Goal: Communication & Community: Answer question/provide support

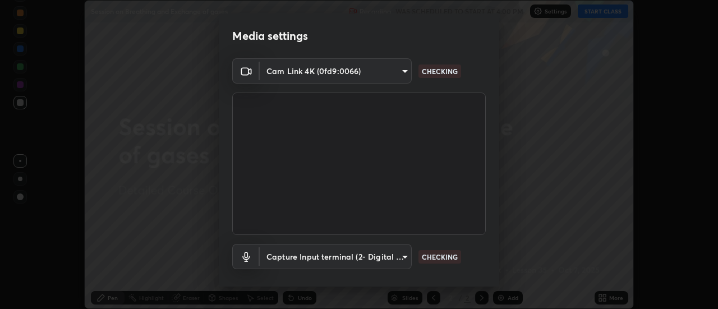
scroll to position [59, 0]
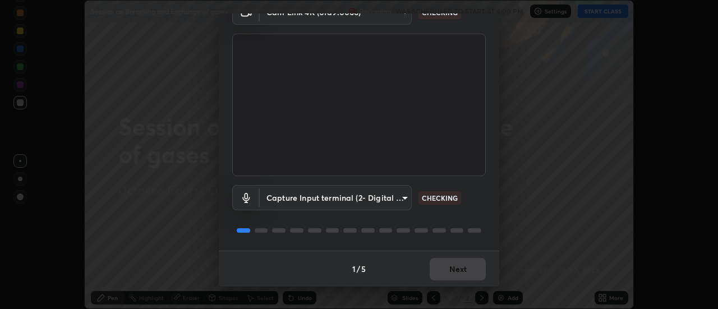
click at [436, 274] on div "1 / 5 Next" at bounding box center [359, 269] width 280 height 36
click at [435, 275] on div "1 / 5 Next" at bounding box center [359, 269] width 280 height 36
click at [453, 268] on div "1 / 5 Next" at bounding box center [359, 269] width 280 height 36
click at [451, 269] on div "1 / 5 Next" at bounding box center [359, 269] width 280 height 36
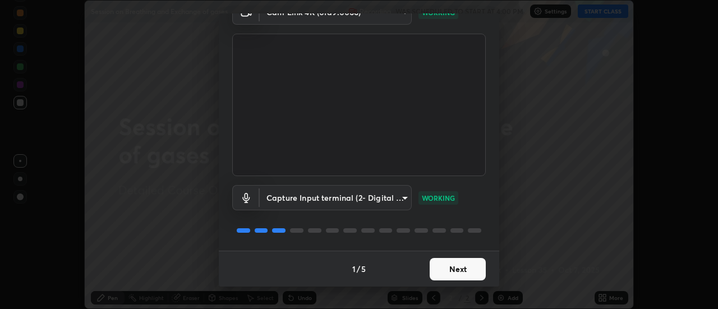
click at [435, 269] on button "Next" at bounding box center [458, 269] width 56 height 22
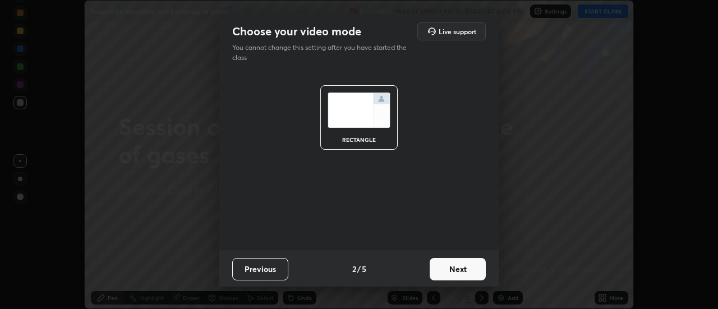
scroll to position [0, 0]
click at [440, 269] on button "Next" at bounding box center [458, 269] width 56 height 22
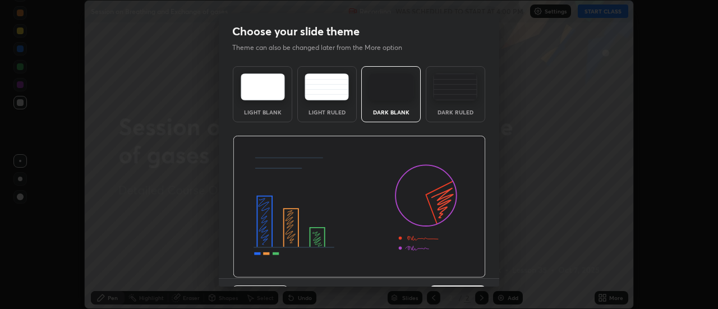
click at [458, 103] on div "Dark Ruled" at bounding box center [455, 94] width 59 height 56
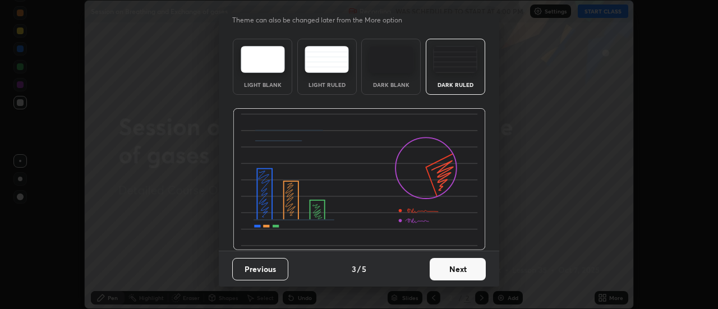
click at [451, 274] on button "Next" at bounding box center [458, 269] width 56 height 22
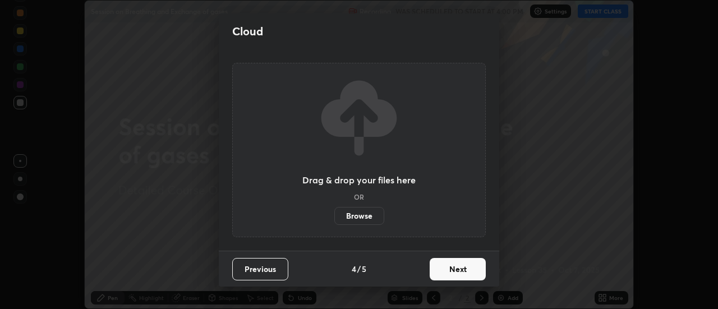
click at [441, 273] on button "Next" at bounding box center [458, 269] width 56 height 22
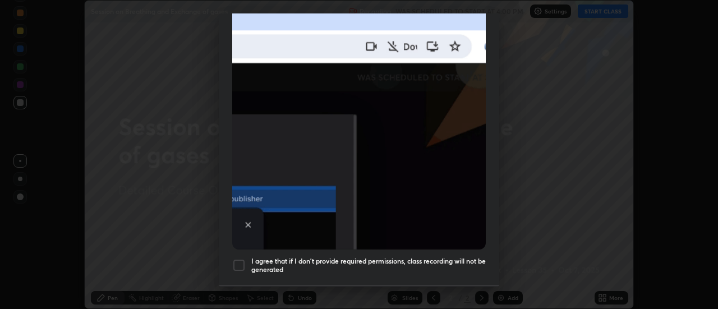
scroll to position [288, 0]
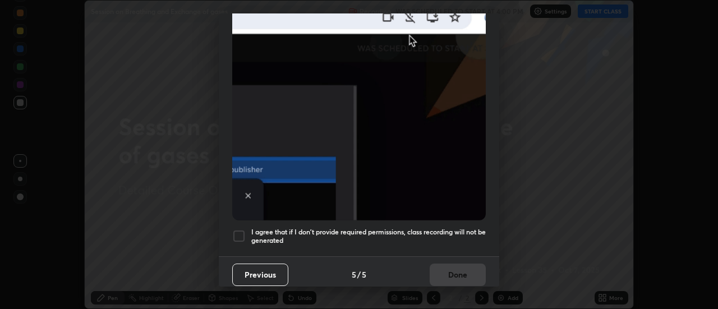
click at [237, 229] on div at bounding box center [238, 235] width 13 height 13
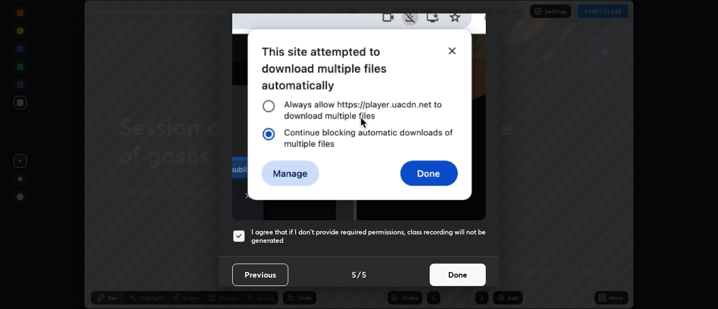
click at [448, 269] on button "Done" at bounding box center [458, 275] width 56 height 22
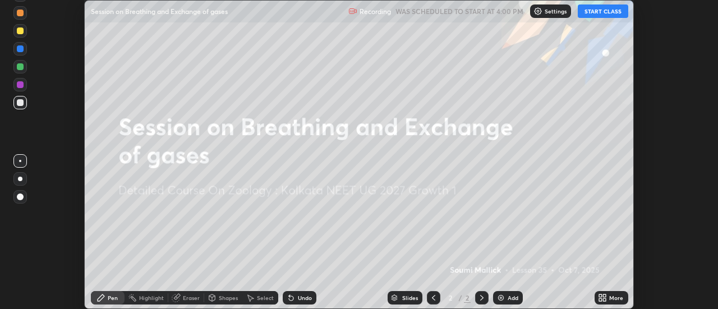
click at [597, 13] on button "START CLASS" at bounding box center [603, 10] width 50 height 13
click at [548, 15] on div "Settings" at bounding box center [555, 10] width 41 height 13
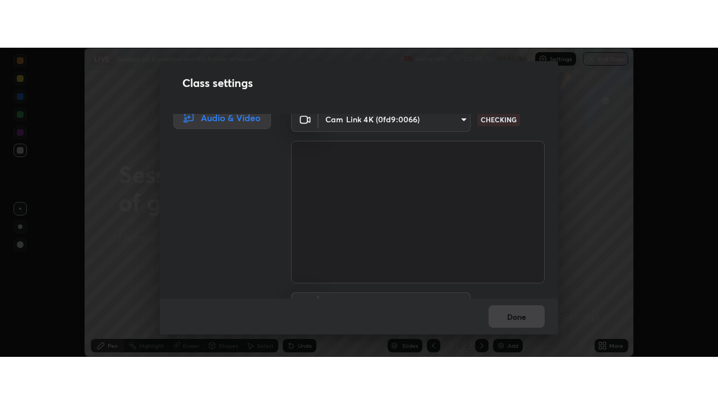
scroll to position [0, 0]
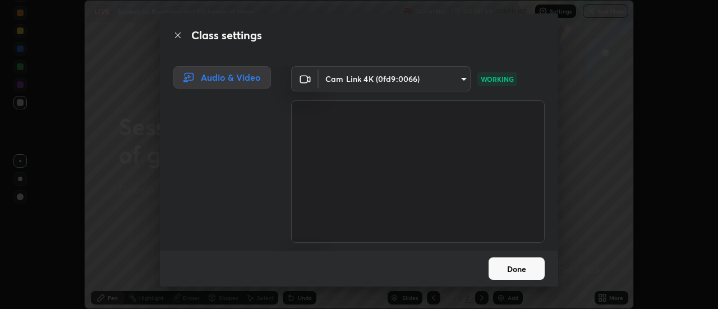
click at [520, 269] on button "Done" at bounding box center [516, 268] width 56 height 22
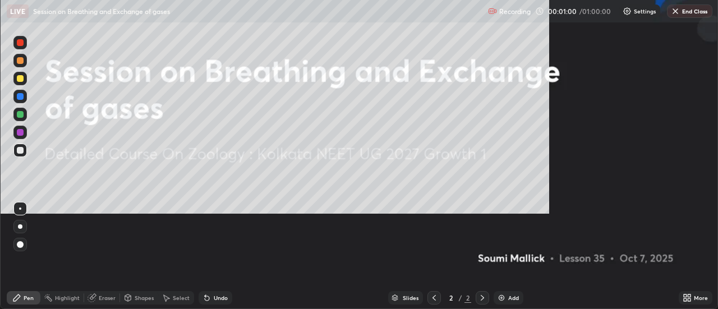
scroll to position [404, 718]
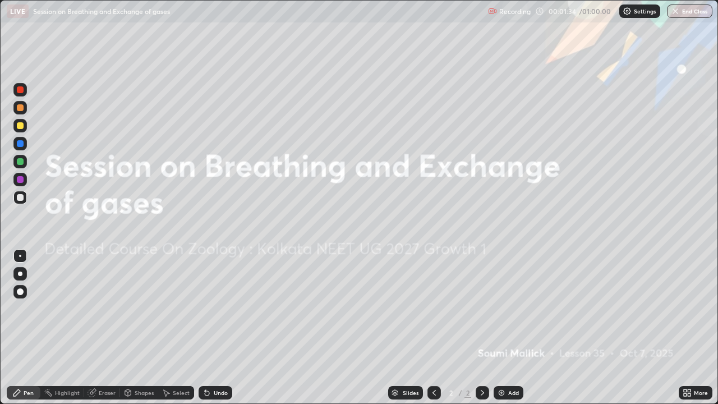
click at [505, 308] on img at bounding box center [501, 392] width 9 height 9
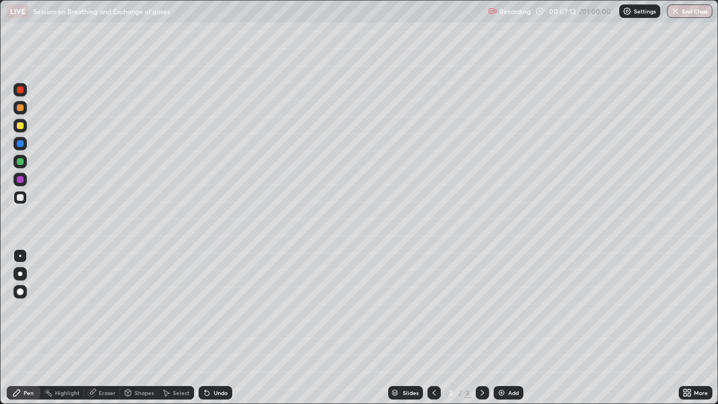
click at [212, 308] on div "Undo" at bounding box center [216, 392] width 34 height 13
click at [214, 308] on div "Undo" at bounding box center [216, 392] width 34 height 13
click at [506, 308] on div "Add" at bounding box center [509, 392] width 30 height 13
click at [685, 308] on icon at bounding box center [685, 390] width 3 height 3
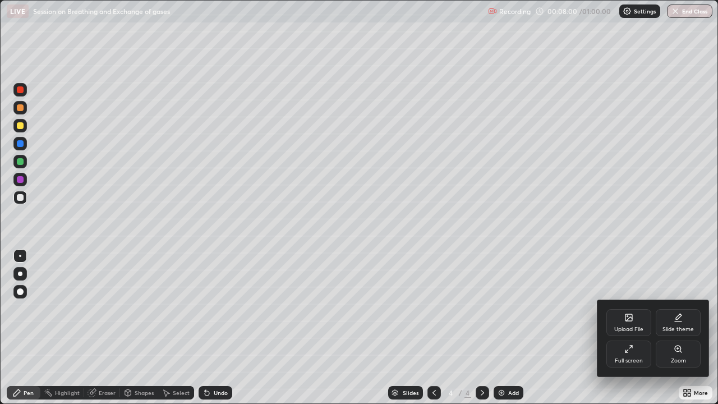
click at [625, 308] on div "Upload File" at bounding box center [628, 329] width 29 height 6
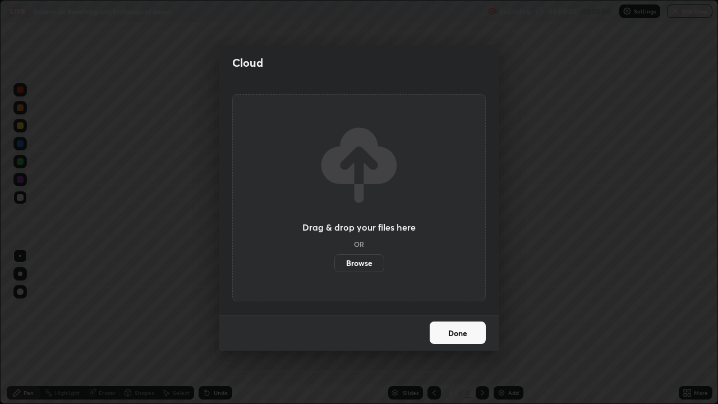
click at [366, 264] on label "Browse" at bounding box center [359, 263] width 50 height 18
click at [334, 264] on input "Browse" at bounding box center [334, 263] width 0 height 18
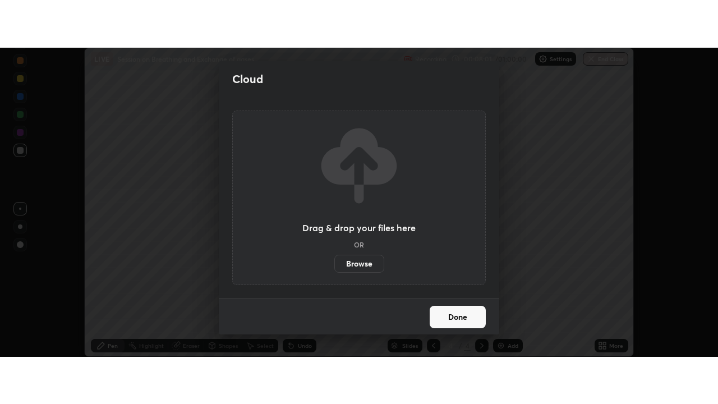
scroll to position [55776, 55367]
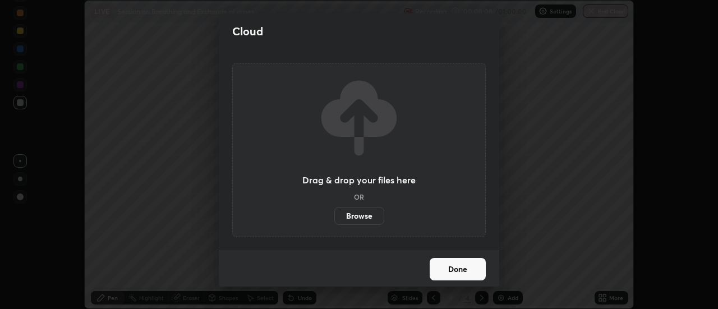
click at [362, 215] on label "Browse" at bounding box center [359, 216] width 50 height 18
click at [334, 215] on input "Browse" at bounding box center [334, 216] width 0 height 18
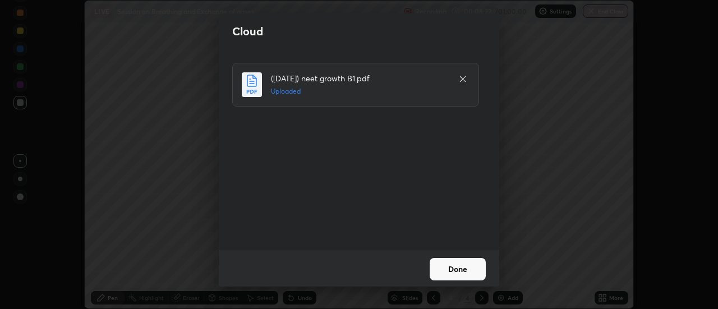
click at [448, 266] on button "Done" at bounding box center [458, 269] width 56 height 22
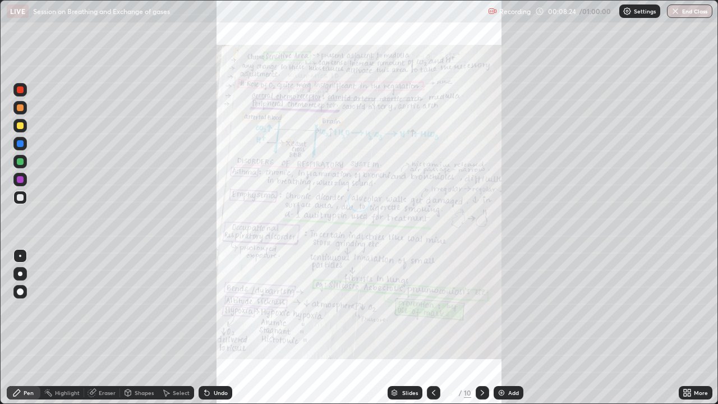
scroll to position [404, 718]
click at [408, 308] on div "Slides" at bounding box center [410, 393] width 16 height 6
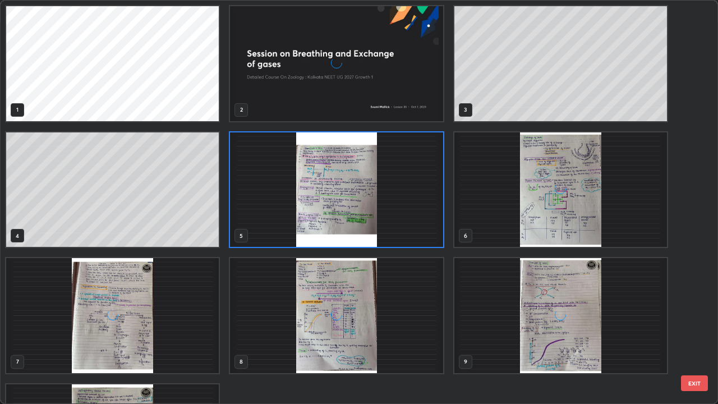
scroll to position [399, 711]
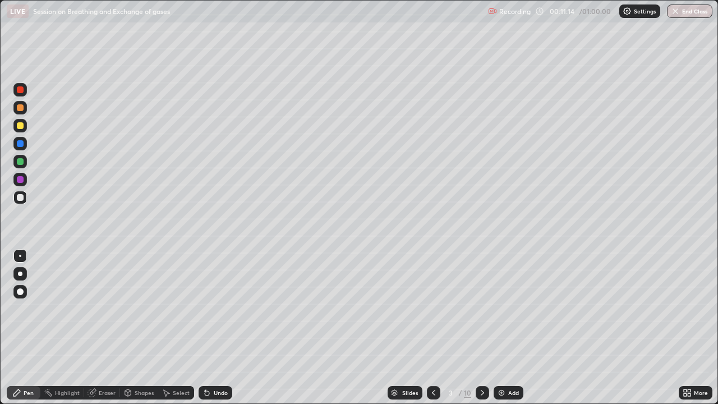
click at [478, 308] on icon at bounding box center [482, 392] width 9 height 9
click at [21, 90] on div at bounding box center [20, 89] width 7 height 7
click at [27, 160] on div at bounding box center [20, 162] width 18 height 18
click at [21, 187] on div at bounding box center [19, 179] width 13 height 18
click at [19, 108] on div at bounding box center [20, 107] width 7 height 7
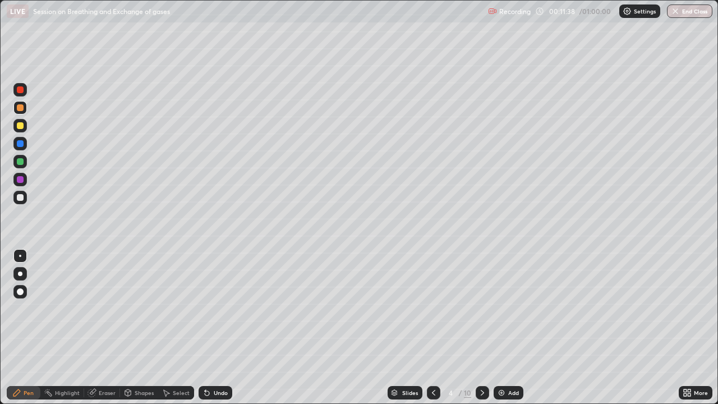
click at [22, 146] on div at bounding box center [20, 143] width 7 height 7
click at [212, 308] on div "Undo" at bounding box center [216, 392] width 34 height 13
click at [27, 292] on div at bounding box center [20, 292] width 18 height 18
click at [108, 308] on div "Eraser" at bounding box center [107, 393] width 17 height 6
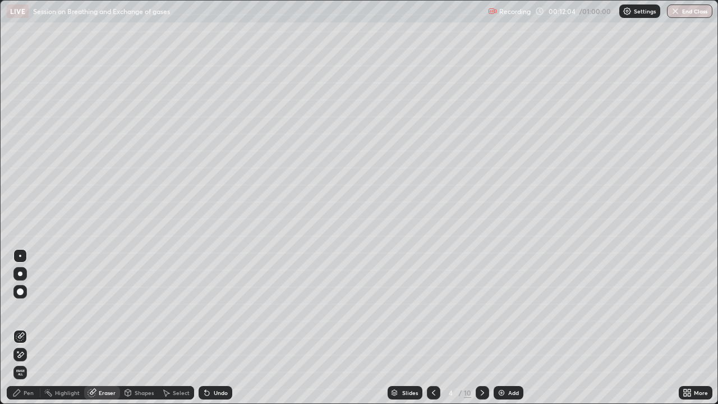
click at [22, 308] on div "Pen" at bounding box center [24, 392] width 34 height 13
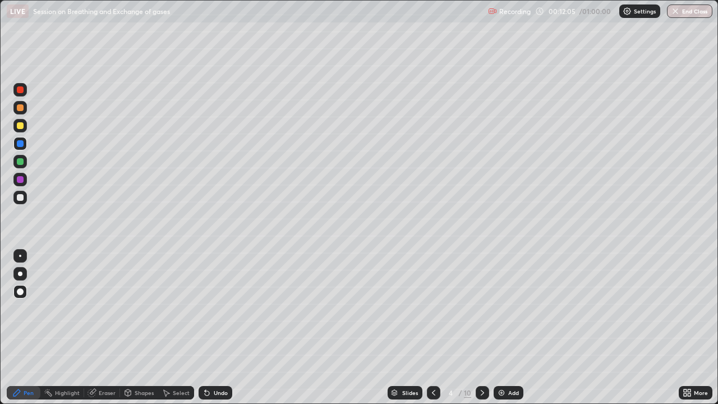
click at [22, 105] on div at bounding box center [20, 107] width 7 height 7
click at [100, 308] on div "Eraser" at bounding box center [107, 393] width 17 height 6
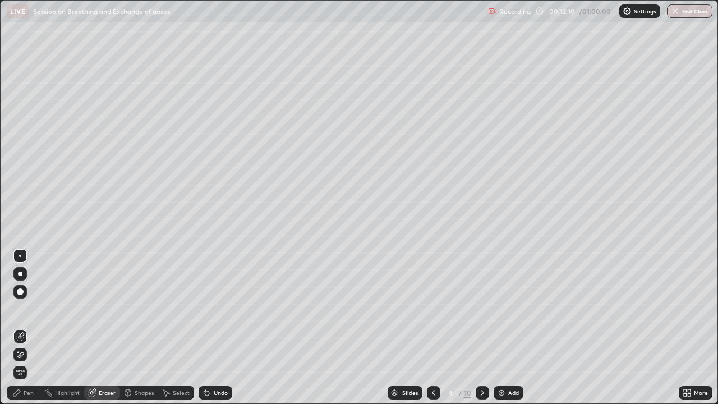
click at [22, 308] on div "Pen" at bounding box center [24, 392] width 34 height 13
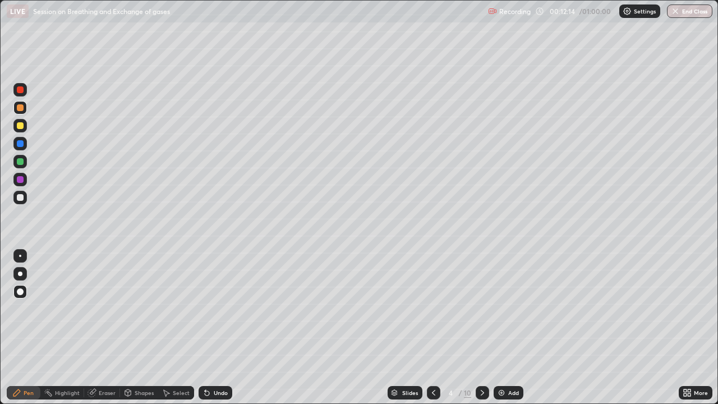
click at [20, 274] on div at bounding box center [20, 273] width 4 height 4
click at [25, 260] on div at bounding box center [19, 255] width 13 height 13
click at [211, 308] on div "Undo" at bounding box center [213, 392] width 38 height 22
click at [213, 308] on div "Undo" at bounding box center [213, 392] width 38 height 22
click at [19, 291] on div at bounding box center [20, 291] width 7 height 7
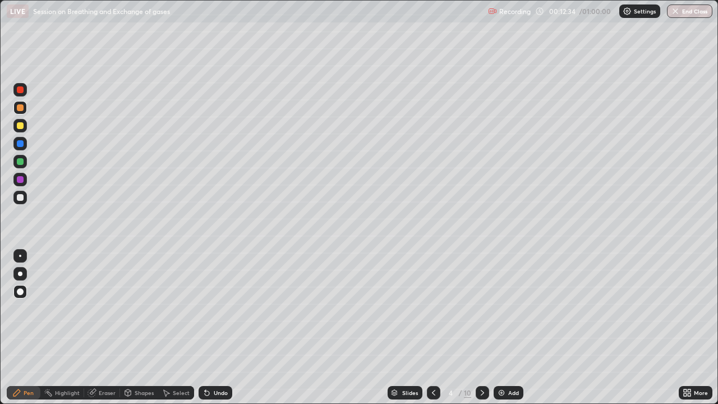
click at [16, 90] on div at bounding box center [19, 89] width 13 height 13
click at [177, 308] on div "Select" at bounding box center [176, 392] width 36 height 22
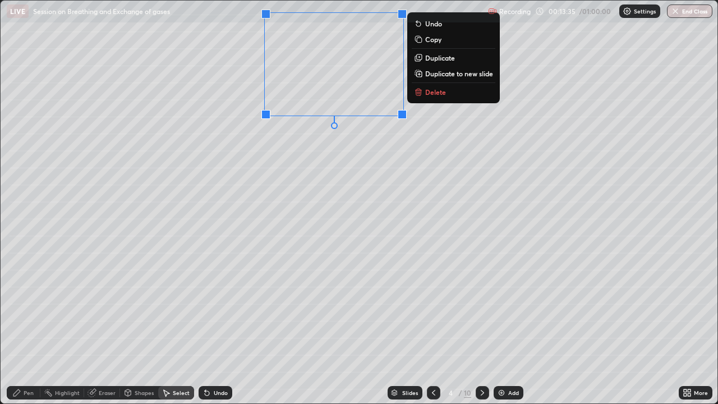
click at [142, 260] on div "0 ° Undo Copy Duplicate Duplicate to new slide Delete" at bounding box center [359, 202] width 717 height 403
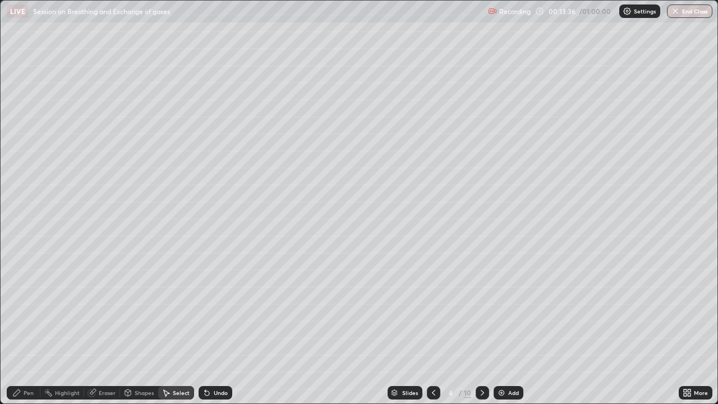
click at [24, 308] on div "Pen" at bounding box center [24, 392] width 34 height 13
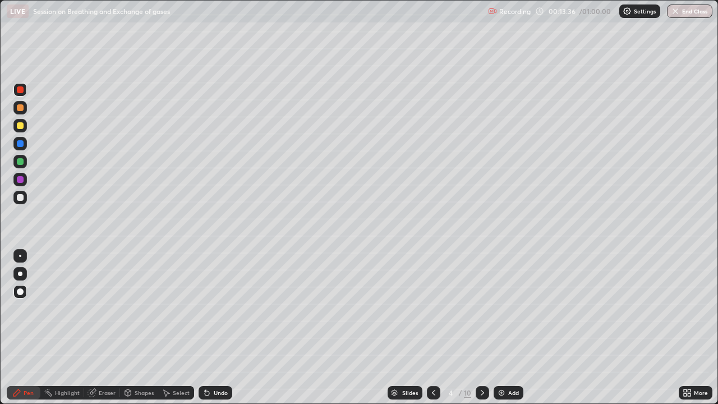
click at [18, 203] on div at bounding box center [19, 197] width 13 height 13
click at [221, 308] on div "Undo" at bounding box center [221, 393] width 14 height 6
click at [210, 308] on div "Undo" at bounding box center [216, 392] width 34 height 13
click at [209, 308] on icon at bounding box center [206, 392] width 9 height 9
click at [209, 308] on div "Undo" at bounding box center [216, 392] width 34 height 13
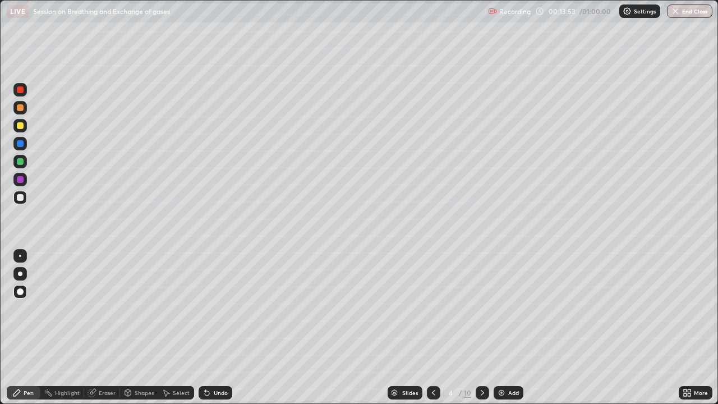
click at [216, 308] on div "Undo" at bounding box center [221, 393] width 14 height 6
click at [20, 256] on div at bounding box center [20, 256] width 2 height 2
click at [25, 86] on div at bounding box center [19, 89] width 13 height 13
click at [20, 180] on div at bounding box center [20, 179] width 7 height 7
click at [411, 308] on div "Slides" at bounding box center [410, 393] width 16 height 6
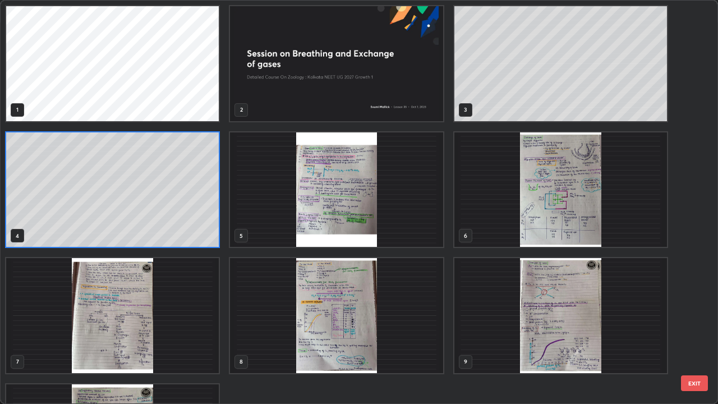
click at [558, 234] on img "grid" at bounding box center [560, 189] width 213 height 115
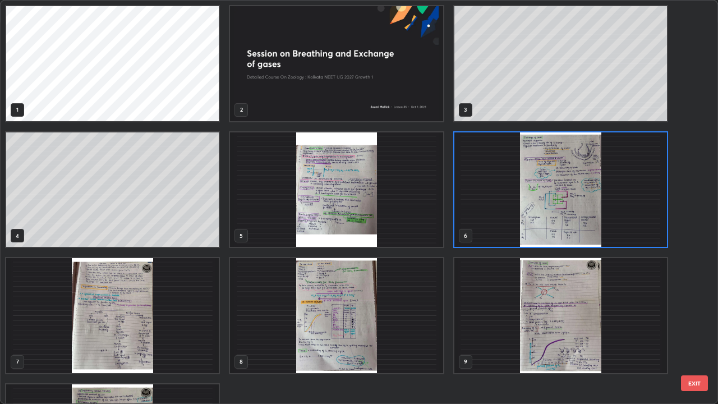
click at [563, 236] on img "grid" at bounding box center [560, 189] width 213 height 115
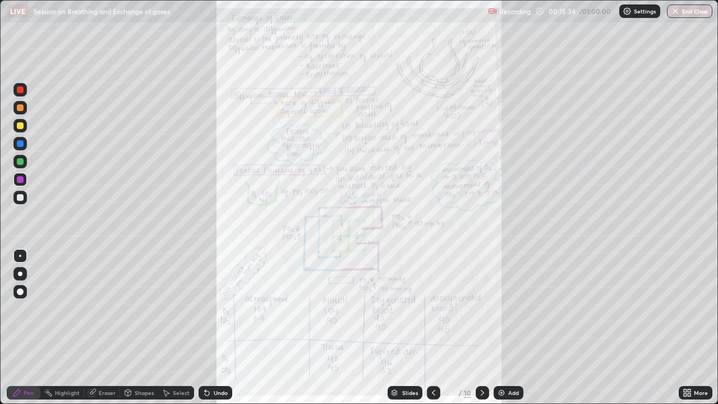
click at [485, 308] on icon at bounding box center [482, 392] width 9 height 9
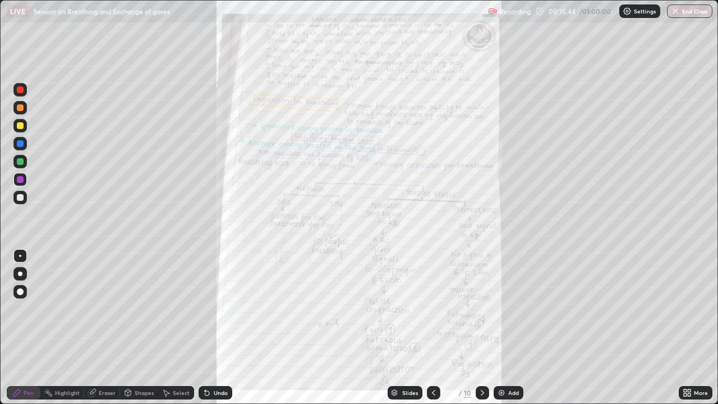
click at [437, 308] on div at bounding box center [433, 392] width 13 height 13
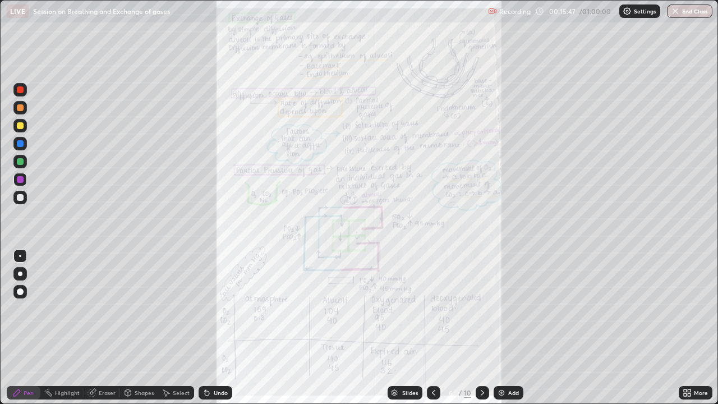
click at [436, 308] on icon at bounding box center [433, 392] width 9 height 9
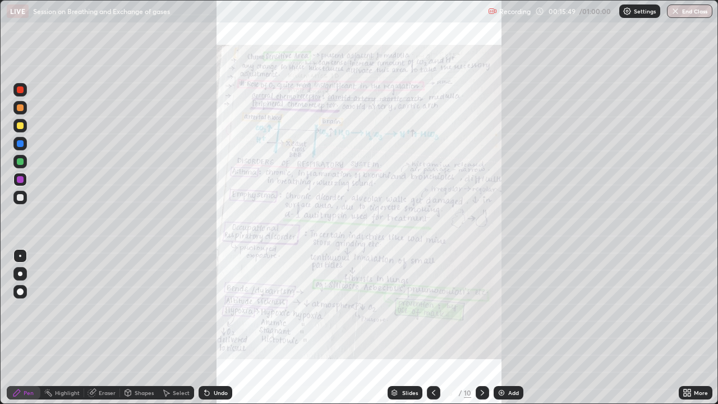
click at [486, 308] on icon at bounding box center [482, 392] width 9 height 9
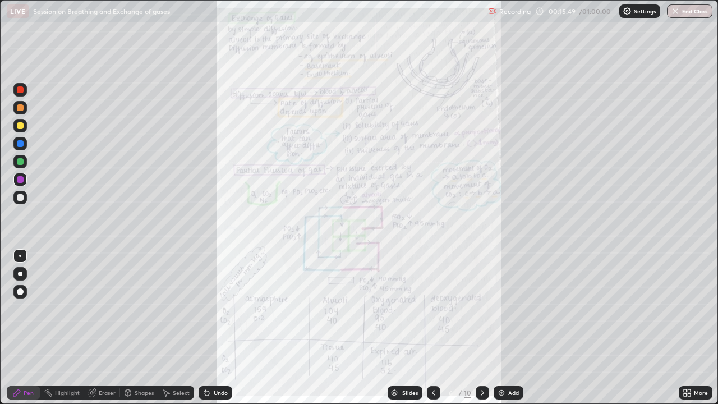
click at [487, 308] on div at bounding box center [482, 392] width 13 height 13
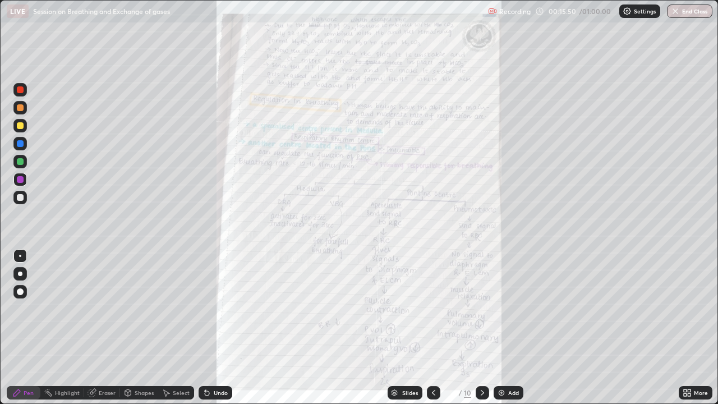
click at [483, 308] on icon at bounding box center [482, 392] width 9 height 9
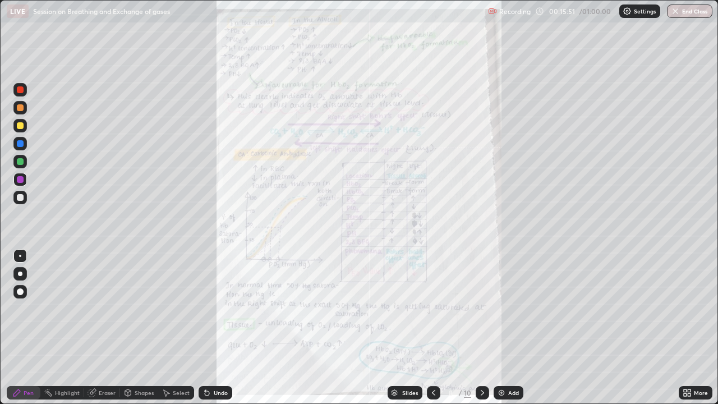
click at [483, 308] on icon at bounding box center [482, 392] width 9 height 9
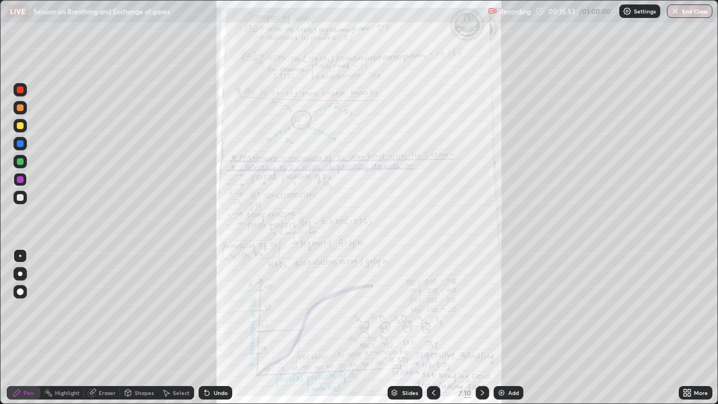
click at [482, 308] on icon at bounding box center [482, 392] width 9 height 9
click at [482, 308] on icon at bounding box center [482, 393] width 3 height 6
click at [483, 308] on icon at bounding box center [482, 392] width 9 height 9
click at [432, 308] on icon at bounding box center [433, 392] width 9 height 9
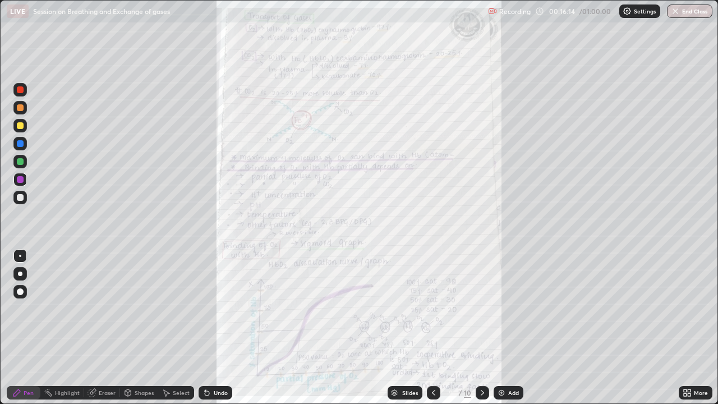
click at [434, 308] on icon at bounding box center [433, 393] width 3 height 6
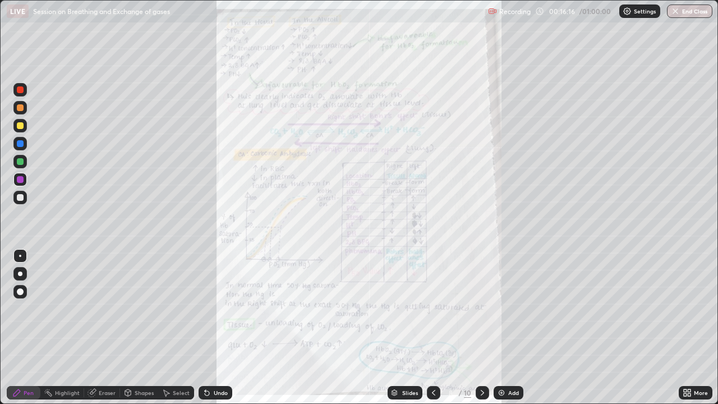
click at [436, 308] on icon at bounding box center [433, 392] width 9 height 9
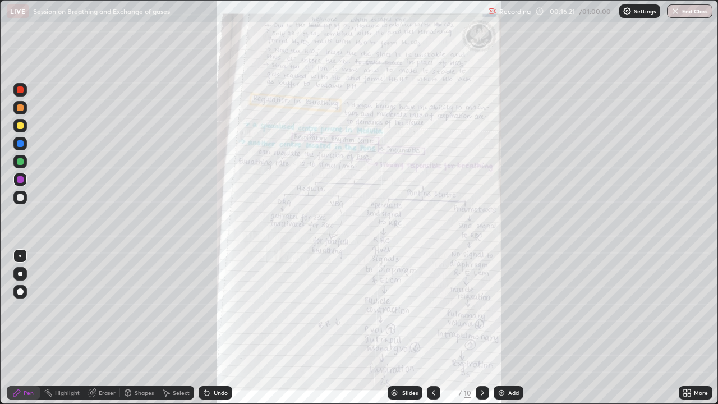
click at [433, 308] on icon at bounding box center [433, 392] width 9 height 9
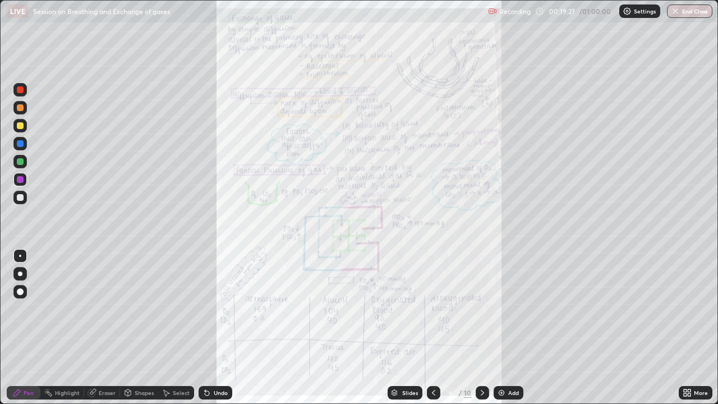
click at [480, 308] on icon at bounding box center [482, 392] width 9 height 9
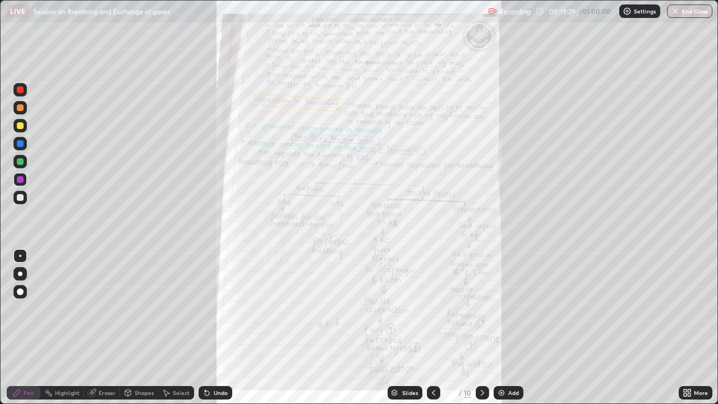
click at [481, 308] on icon at bounding box center [482, 393] width 3 height 6
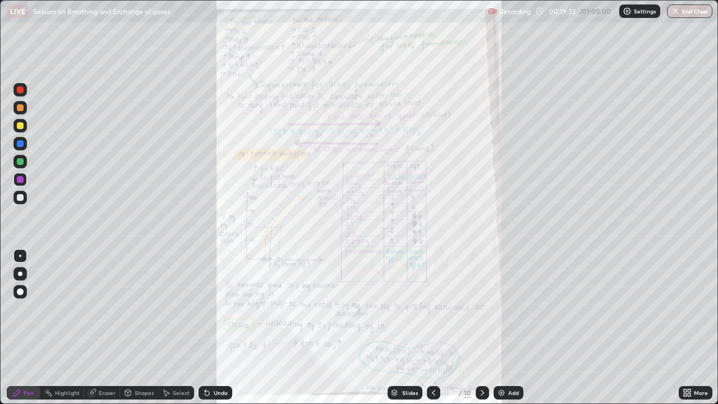
click at [481, 308] on icon at bounding box center [482, 392] width 9 height 9
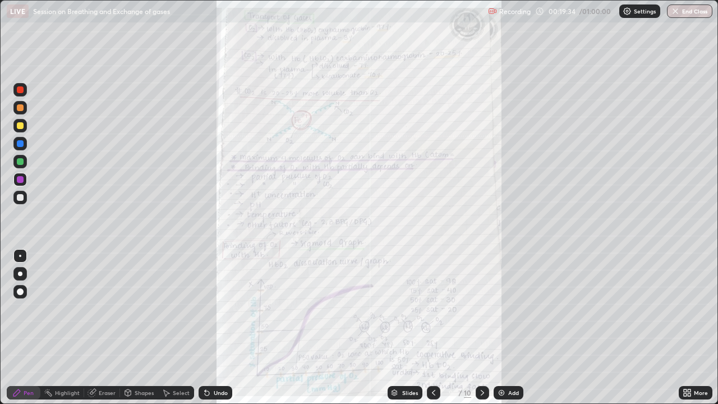
click at [479, 308] on icon at bounding box center [482, 392] width 9 height 9
click at [480, 308] on icon at bounding box center [482, 392] width 9 height 9
click at [481, 308] on icon at bounding box center [482, 392] width 9 height 9
click at [411, 308] on div "Slides" at bounding box center [410, 393] width 16 height 6
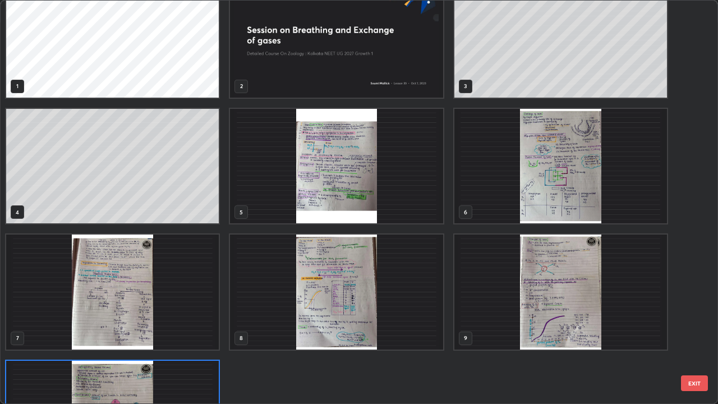
scroll to position [0, 0]
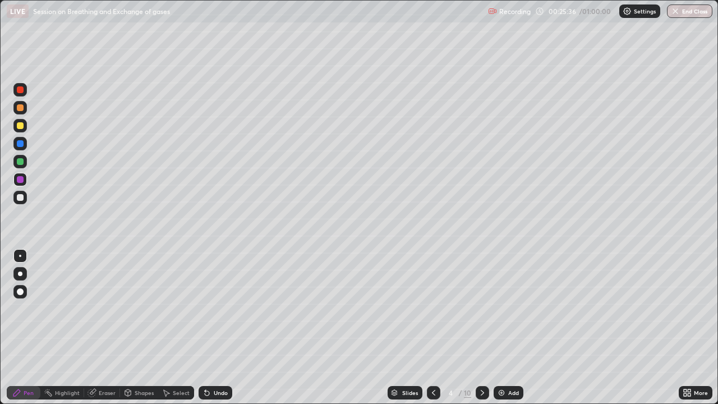
click at [481, 308] on icon at bounding box center [482, 392] width 9 height 9
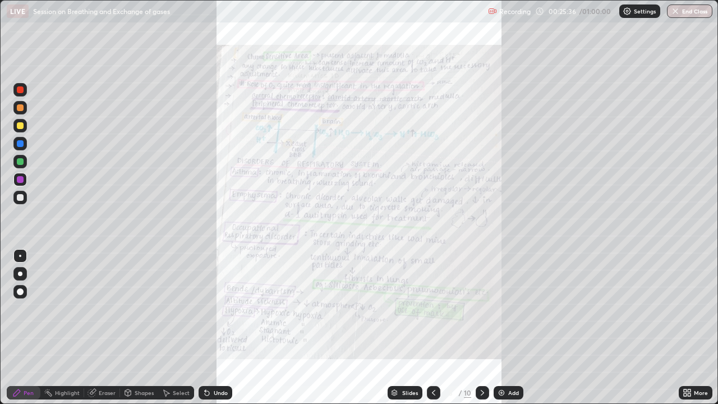
click at [486, 308] on div at bounding box center [482, 392] width 13 height 13
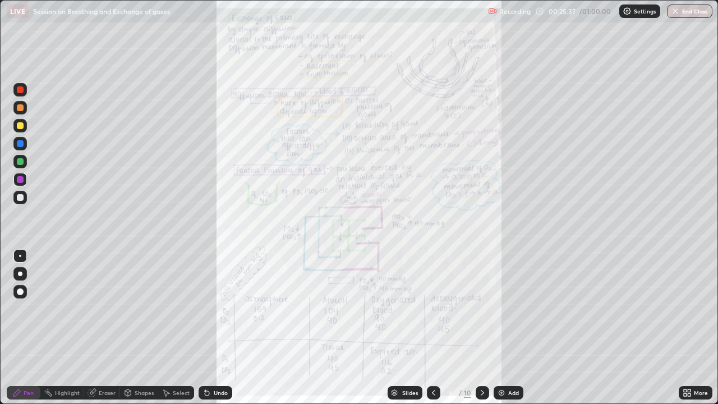
click at [484, 308] on div at bounding box center [482, 392] width 13 height 13
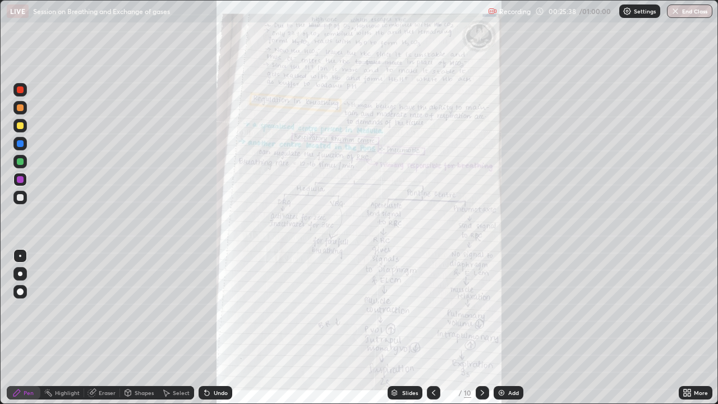
click at [481, 308] on icon at bounding box center [482, 392] width 9 height 9
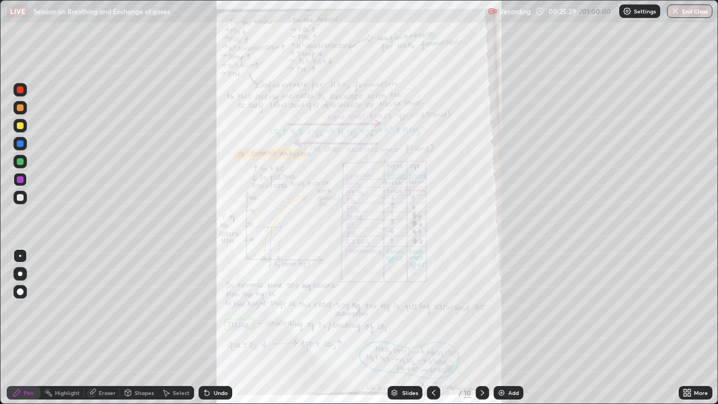
click at [481, 308] on icon at bounding box center [482, 392] width 9 height 9
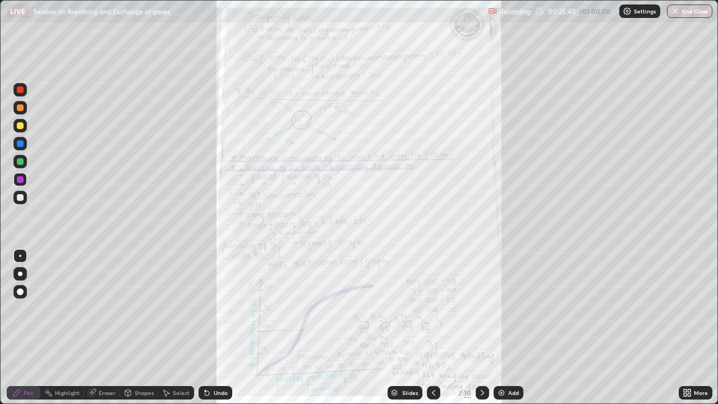
click at [436, 308] on div at bounding box center [433, 392] width 13 height 13
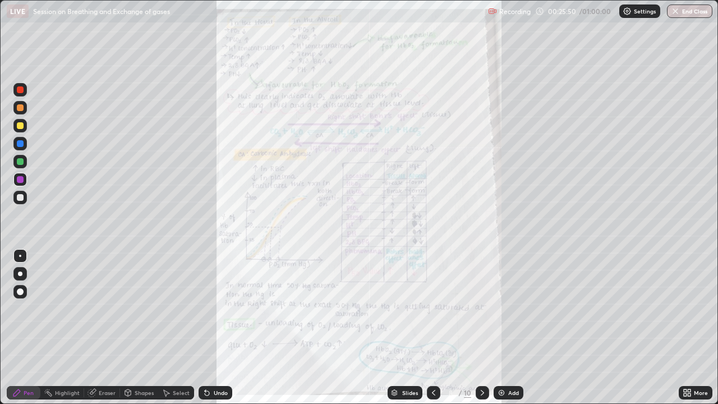
click at [432, 308] on icon at bounding box center [433, 392] width 9 height 9
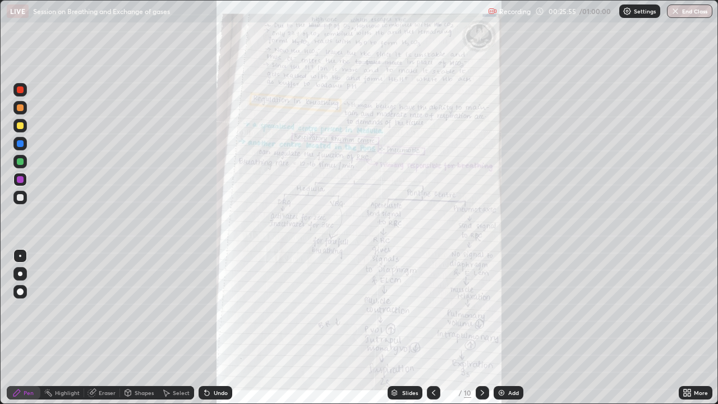
click at [432, 308] on icon at bounding box center [433, 392] width 9 height 9
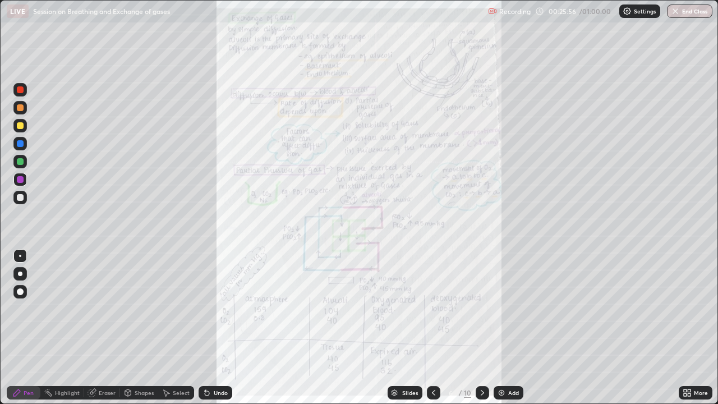
click at [482, 308] on icon at bounding box center [482, 392] width 9 height 9
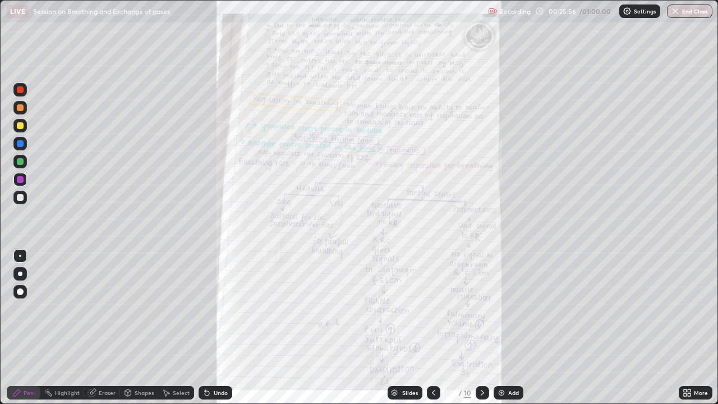
click at [481, 308] on icon at bounding box center [482, 392] width 9 height 9
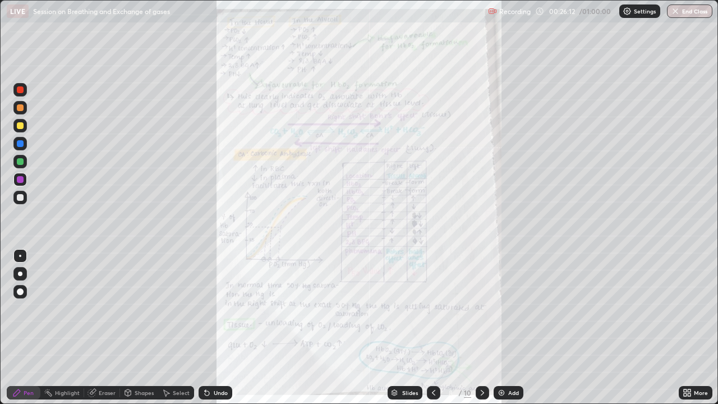
click at [222, 308] on div "Undo" at bounding box center [221, 393] width 14 height 6
click at [482, 308] on icon at bounding box center [482, 393] width 3 height 6
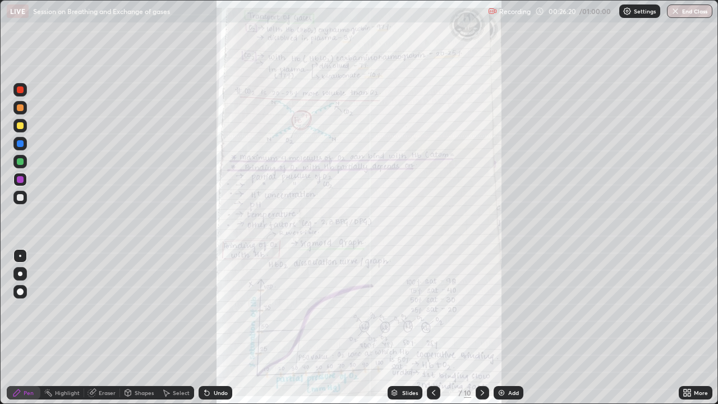
click at [432, 308] on icon at bounding box center [433, 392] width 9 height 9
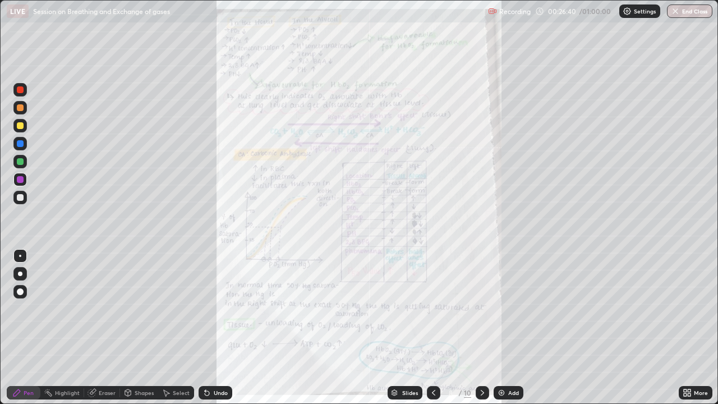
click at [432, 308] on icon at bounding box center [433, 392] width 9 height 9
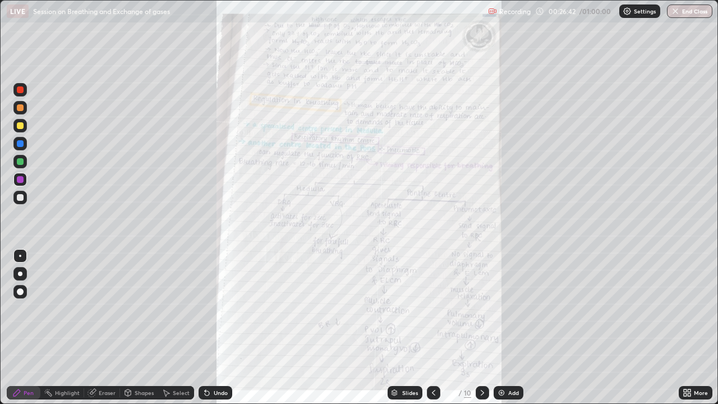
click at [437, 308] on icon at bounding box center [433, 392] width 9 height 9
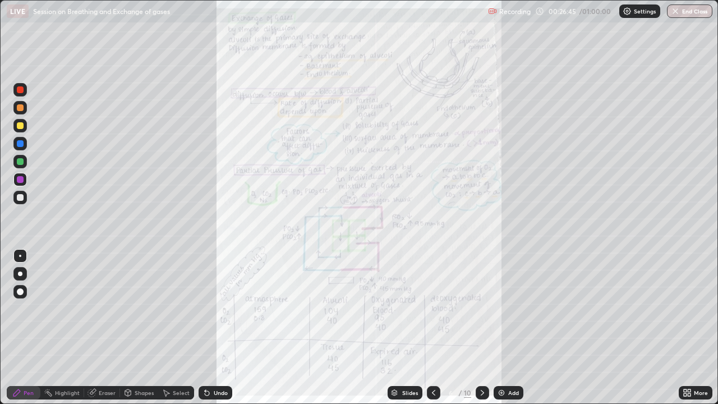
click at [431, 308] on div at bounding box center [433, 392] width 13 height 22
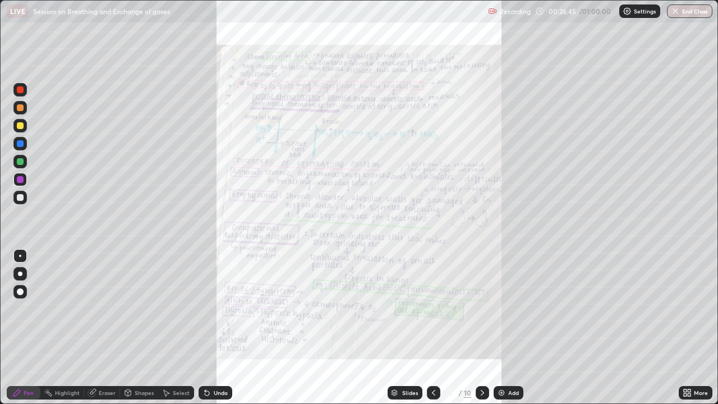
click at [434, 308] on icon at bounding box center [433, 392] width 9 height 9
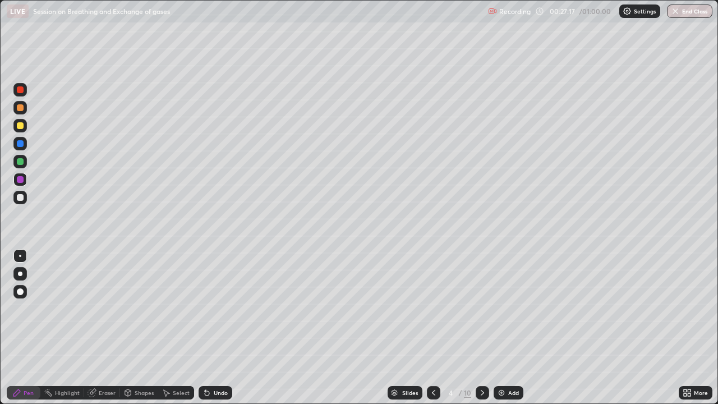
click at [478, 308] on icon at bounding box center [482, 392] width 9 height 9
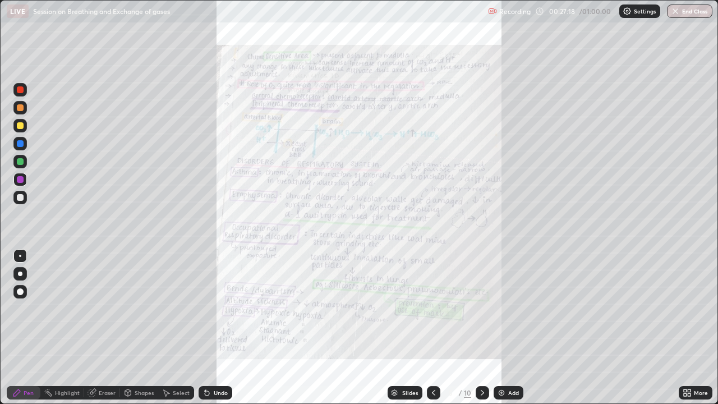
click at [482, 308] on icon at bounding box center [482, 393] width 3 height 6
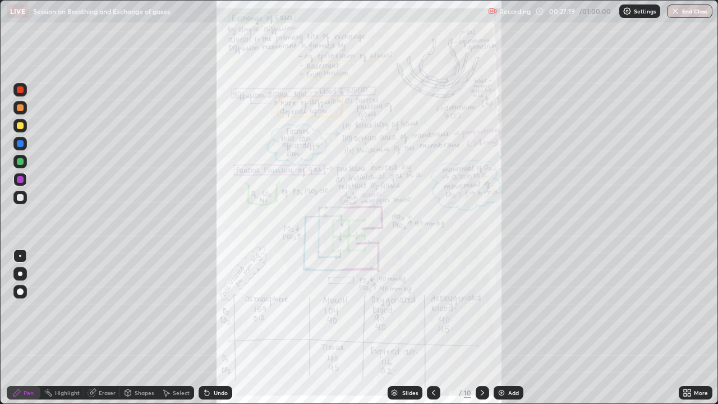
click at [482, 308] on icon at bounding box center [482, 393] width 3 height 6
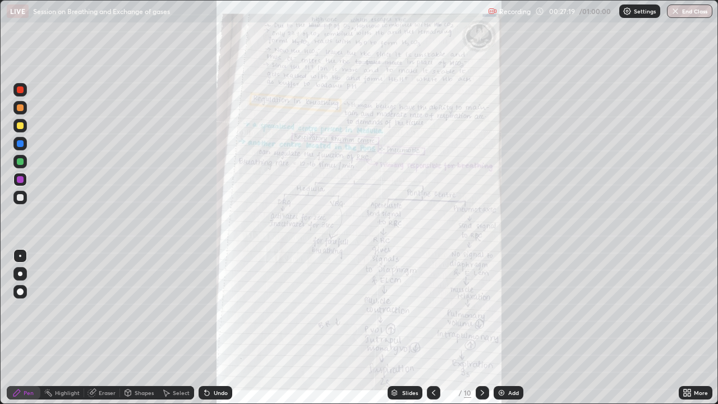
click at [482, 308] on icon at bounding box center [482, 393] width 3 height 6
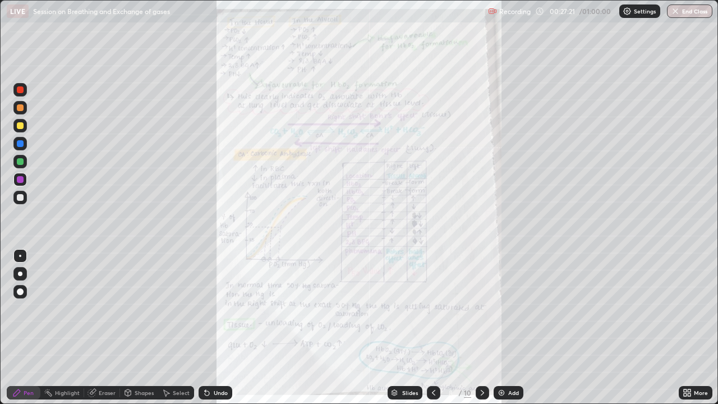
click at [692, 308] on div "More" at bounding box center [696, 392] width 34 height 22
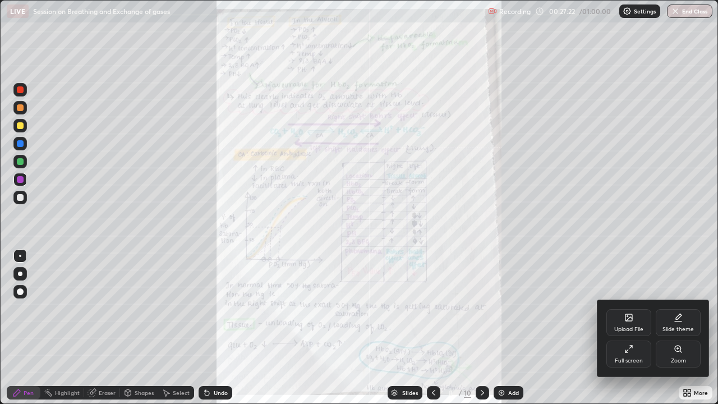
click at [684, 308] on div "Zoom" at bounding box center [678, 361] width 15 height 6
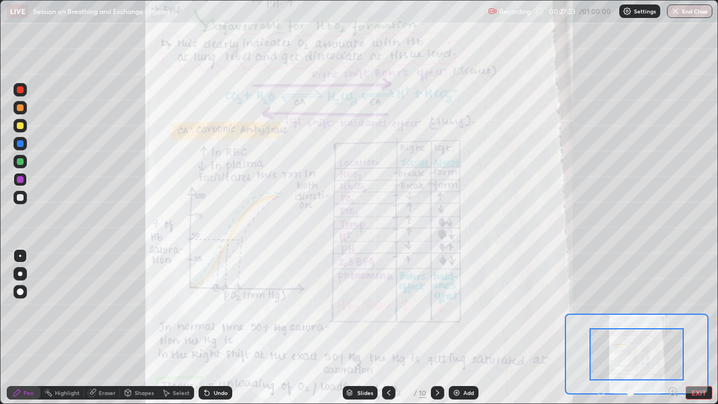
click at [669, 308] on icon at bounding box center [672, 391] width 11 height 11
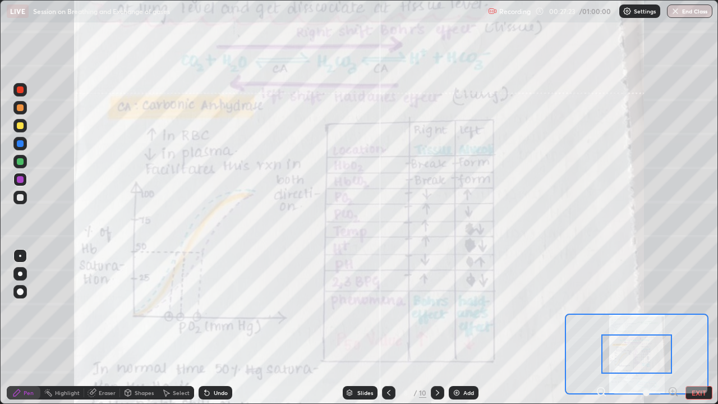
click at [669, 308] on icon at bounding box center [672, 391] width 7 height 7
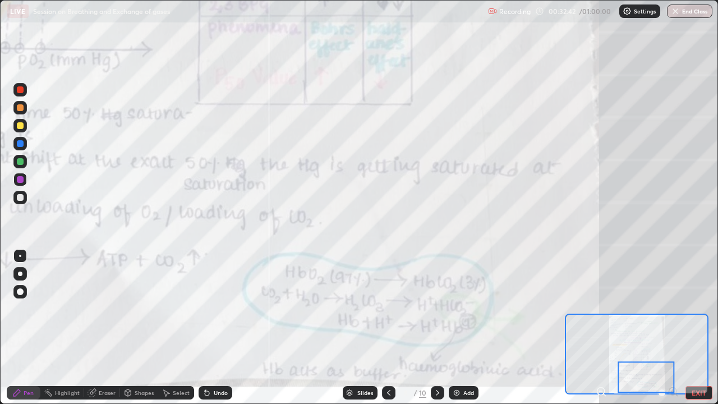
click at [436, 308] on icon at bounding box center [437, 392] width 9 height 9
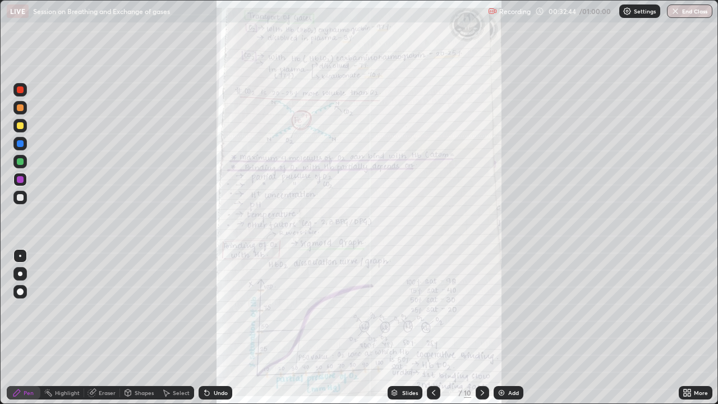
click at [450, 308] on div "9" at bounding box center [450, 392] width 11 height 7
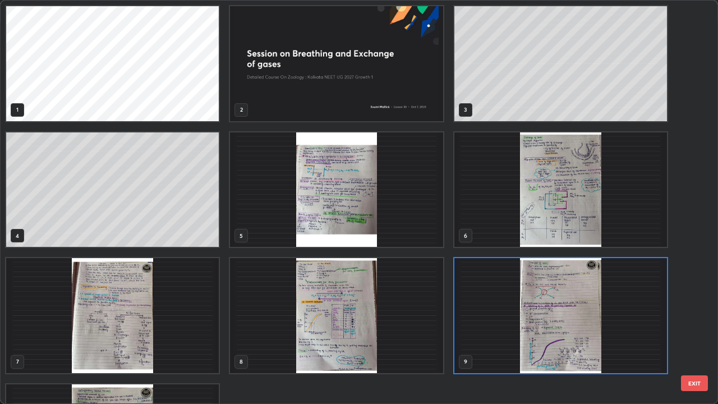
click at [431, 308] on img "grid" at bounding box center [336, 315] width 213 height 115
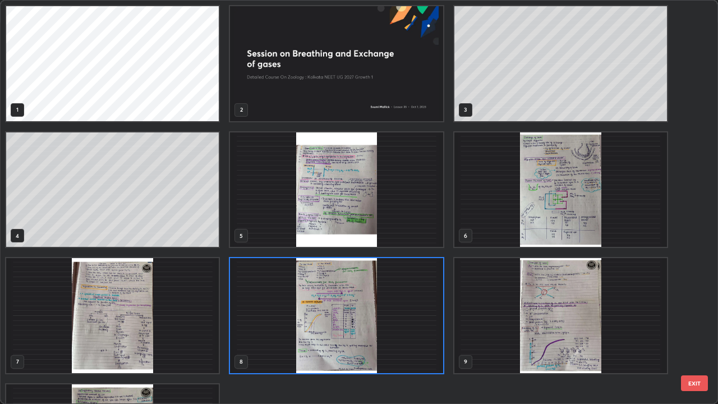
click at [439, 308] on img "grid" at bounding box center [336, 315] width 213 height 115
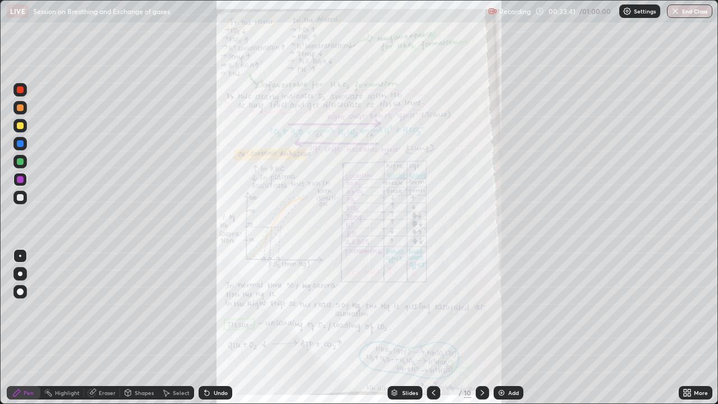
click at [500, 308] on img at bounding box center [501, 392] width 9 height 9
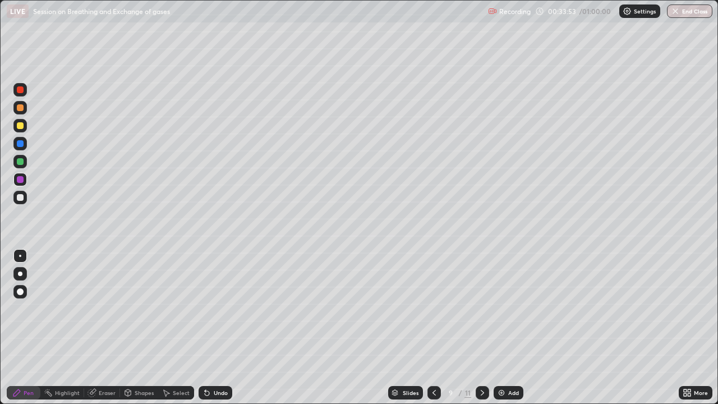
click at [22, 166] on div at bounding box center [19, 161] width 13 height 13
click at [22, 144] on div at bounding box center [20, 143] width 7 height 7
click at [115, 308] on div "Eraser" at bounding box center [102, 392] width 36 height 13
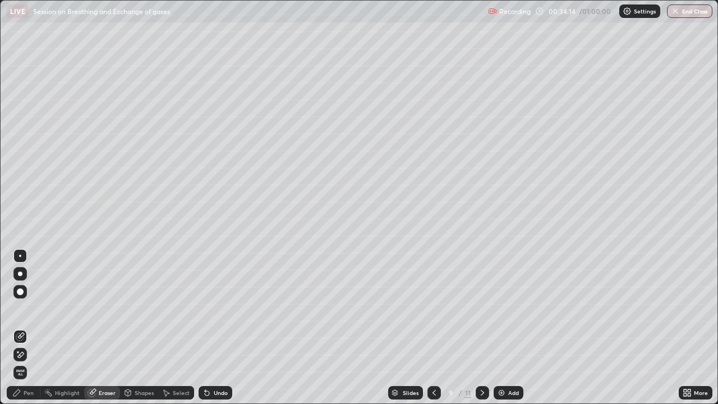
click at [29, 308] on div "Pen" at bounding box center [29, 393] width 10 height 6
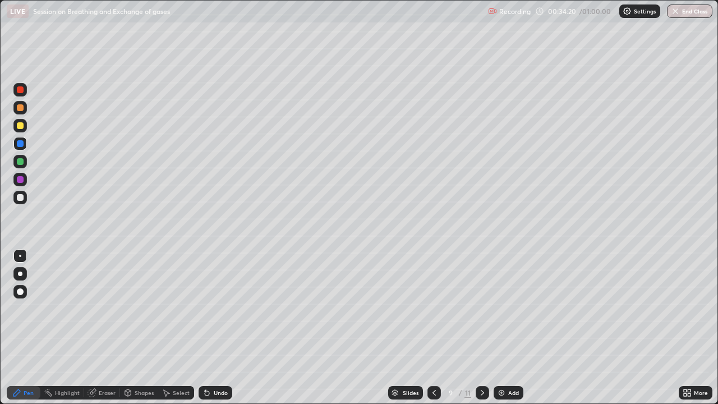
click at [25, 196] on div at bounding box center [19, 197] width 13 height 13
click at [210, 308] on div "Undo" at bounding box center [216, 392] width 34 height 13
click at [214, 308] on div "Undo" at bounding box center [213, 392] width 38 height 22
click at [211, 308] on div "Undo" at bounding box center [216, 392] width 34 height 13
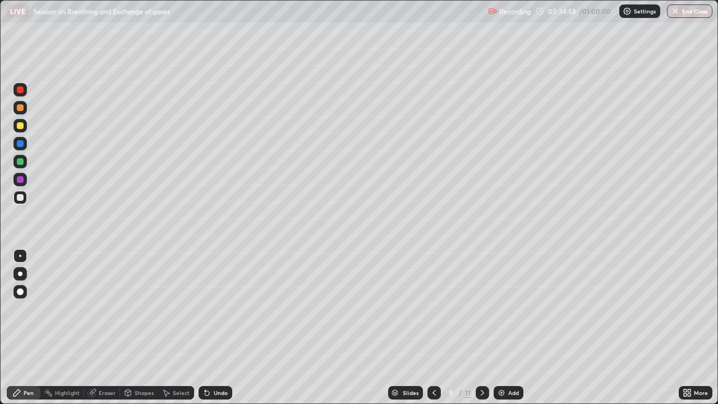
click at [212, 308] on div "Undo" at bounding box center [216, 392] width 34 height 13
click at [211, 308] on div "Undo" at bounding box center [216, 392] width 34 height 13
click at [215, 308] on div "Undo" at bounding box center [221, 393] width 14 height 6
click at [22, 161] on div at bounding box center [20, 161] width 7 height 7
click at [23, 107] on div at bounding box center [20, 107] width 7 height 7
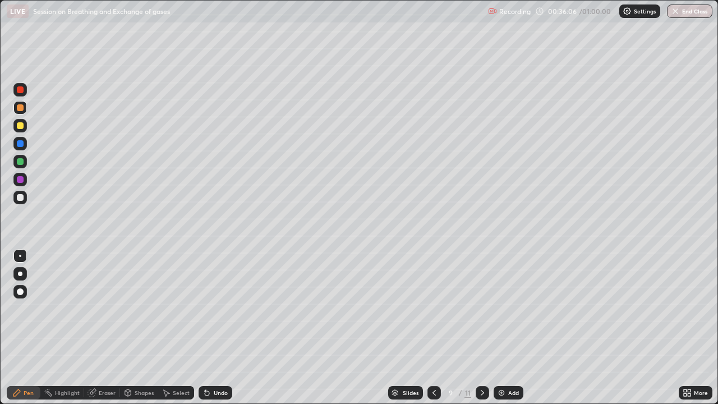
click at [13, 199] on div at bounding box center [19, 197] width 13 height 13
click at [218, 308] on div "Undo" at bounding box center [221, 393] width 14 height 6
click at [216, 308] on div "Undo" at bounding box center [216, 392] width 34 height 13
click at [215, 308] on div "Undo" at bounding box center [216, 392] width 34 height 13
click at [216, 308] on div "Undo" at bounding box center [216, 392] width 34 height 13
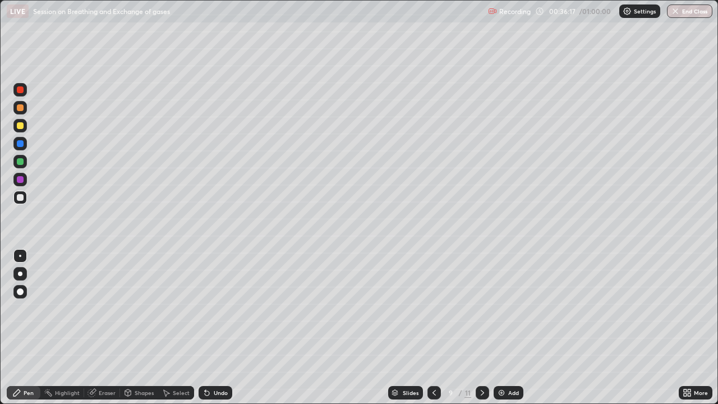
click at [217, 308] on div "Undo" at bounding box center [216, 392] width 34 height 13
click at [216, 308] on div "Undo" at bounding box center [216, 392] width 34 height 13
click at [218, 308] on div "Undo" at bounding box center [216, 392] width 34 height 13
click at [216, 308] on div "Undo" at bounding box center [216, 392] width 34 height 13
click at [216, 308] on div "Undo" at bounding box center [221, 393] width 14 height 6
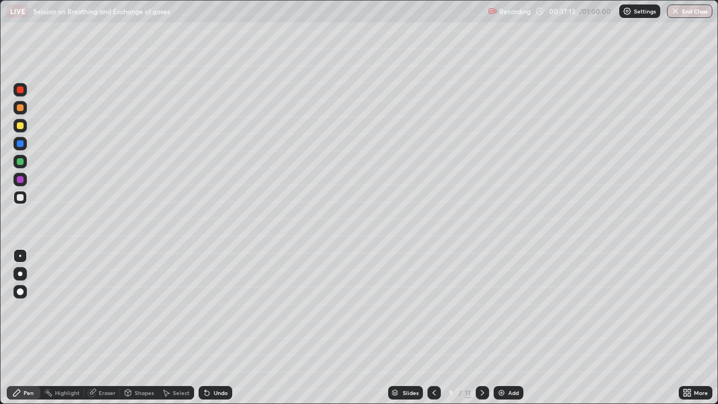
click at [412, 308] on div "Slides" at bounding box center [411, 393] width 16 height 6
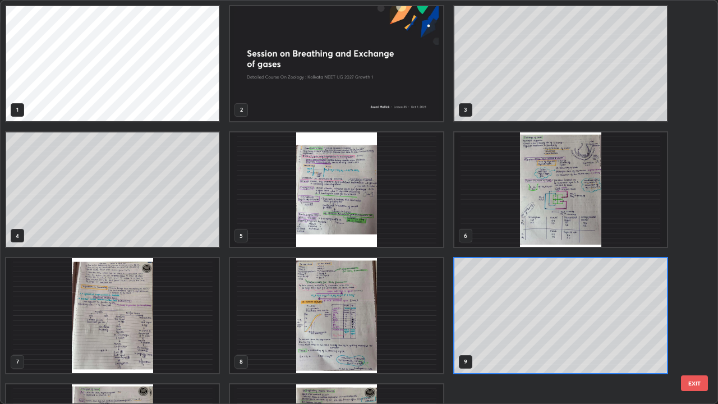
scroll to position [399, 711]
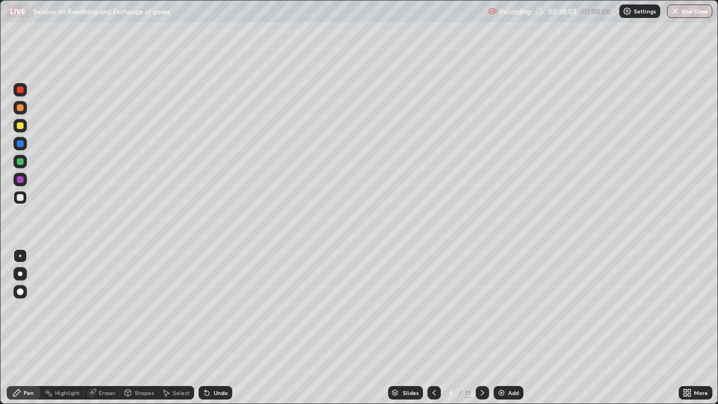
click at [506, 308] on div "Slides 4 / 11 Add" at bounding box center [455, 392] width 446 height 22
click at [503, 308] on img at bounding box center [501, 392] width 9 height 9
click at [218, 308] on div "Undo" at bounding box center [221, 393] width 14 height 6
click at [220, 308] on div "Undo" at bounding box center [216, 392] width 34 height 13
click at [219, 308] on div "Undo" at bounding box center [221, 393] width 14 height 6
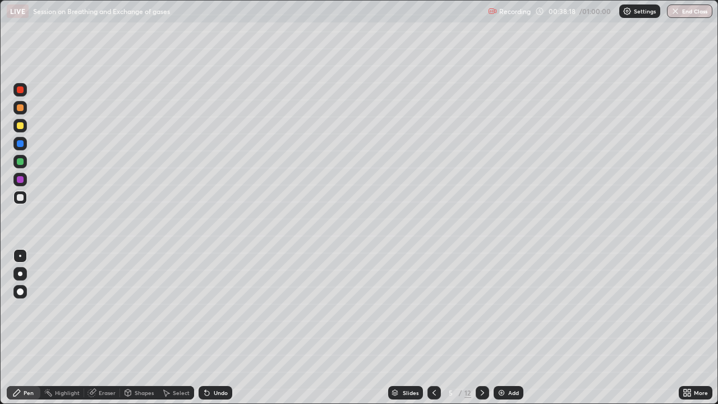
click at [218, 308] on div "Undo" at bounding box center [216, 392] width 34 height 13
click at [217, 308] on div "Undo" at bounding box center [221, 393] width 14 height 6
click at [207, 308] on icon at bounding box center [206, 392] width 9 height 9
click at [205, 308] on div "Undo" at bounding box center [216, 392] width 34 height 13
click at [210, 308] on div "Undo" at bounding box center [216, 392] width 34 height 13
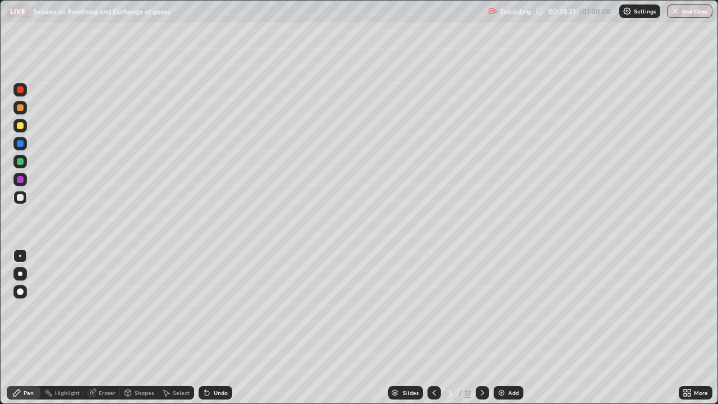
click at [205, 308] on icon at bounding box center [207, 393] width 4 height 4
click at [206, 308] on div "Undo" at bounding box center [216, 392] width 34 height 13
click at [207, 308] on icon at bounding box center [206, 392] width 9 height 9
click at [210, 308] on div "Undo" at bounding box center [216, 392] width 34 height 13
click at [219, 308] on div "Undo" at bounding box center [221, 393] width 14 height 6
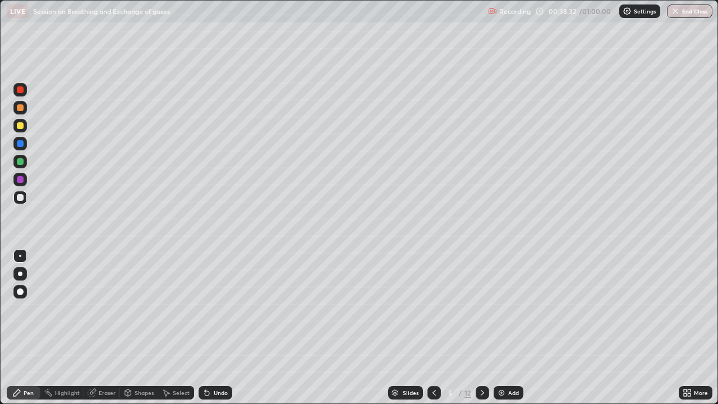
click at [222, 308] on div "Undo" at bounding box center [221, 393] width 14 height 6
click at [220, 308] on div "Undo" at bounding box center [221, 393] width 14 height 6
click at [221, 308] on div "Undo" at bounding box center [221, 393] width 14 height 6
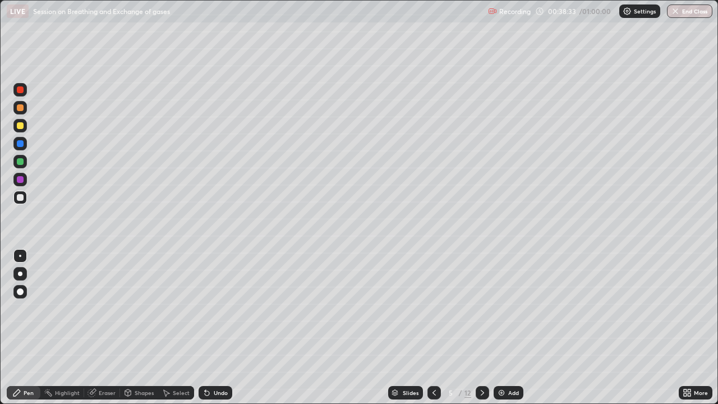
click at [219, 308] on div "Undo" at bounding box center [221, 393] width 14 height 6
click at [218, 308] on div "Undo" at bounding box center [216, 392] width 34 height 13
click at [211, 308] on div "Undo" at bounding box center [216, 392] width 34 height 13
click at [26, 175] on div at bounding box center [19, 179] width 13 height 13
click at [19, 145] on div at bounding box center [20, 143] width 7 height 7
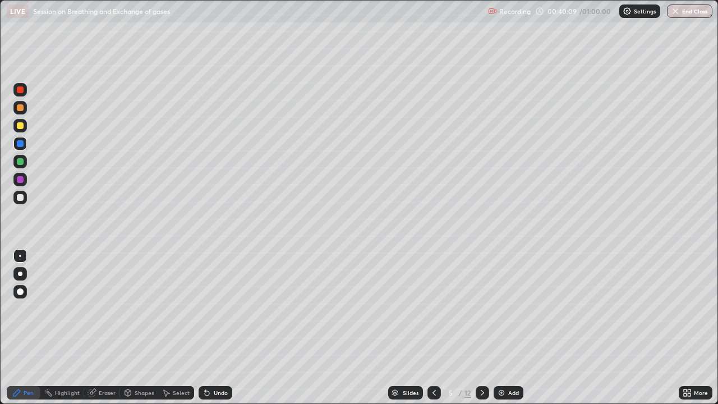
click at [403, 308] on div "Slides" at bounding box center [411, 393] width 16 height 6
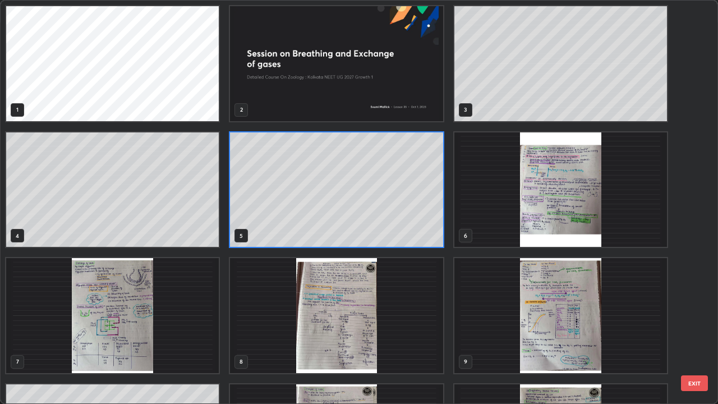
click at [505, 306] on img "grid" at bounding box center [560, 315] width 213 height 115
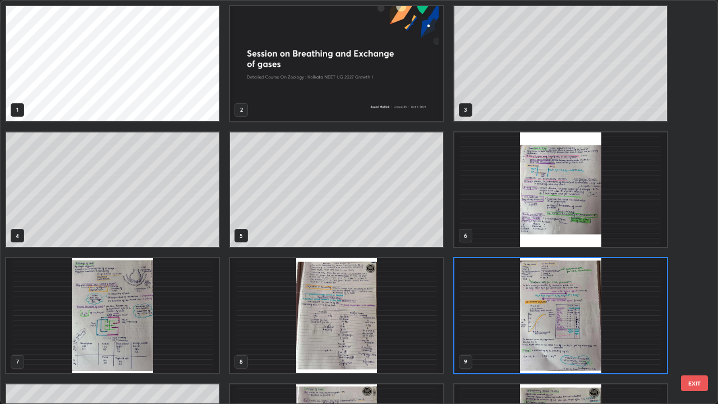
click at [513, 308] on img "grid" at bounding box center [560, 315] width 213 height 115
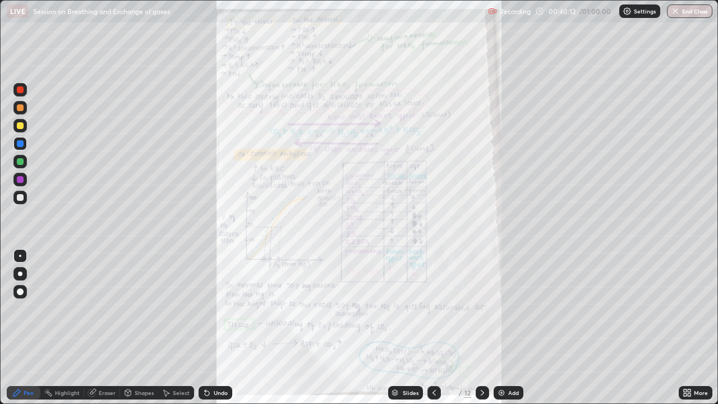
click at [509, 308] on img "grid" at bounding box center [560, 315] width 213 height 115
click at [437, 308] on div at bounding box center [433, 392] width 13 height 13
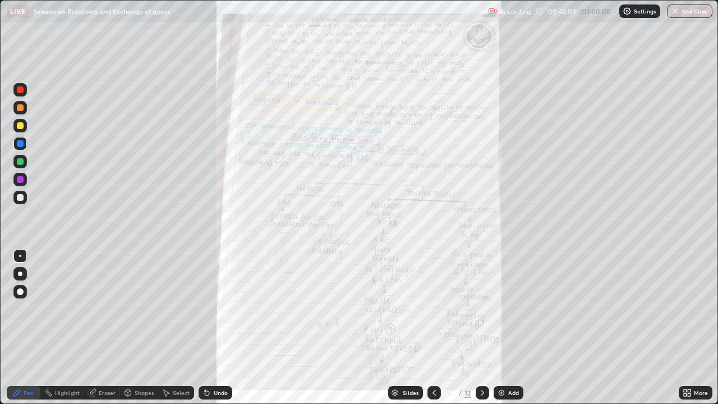
click at [433, 308] on icon at bounding box center [434, 392] width 9 height 9
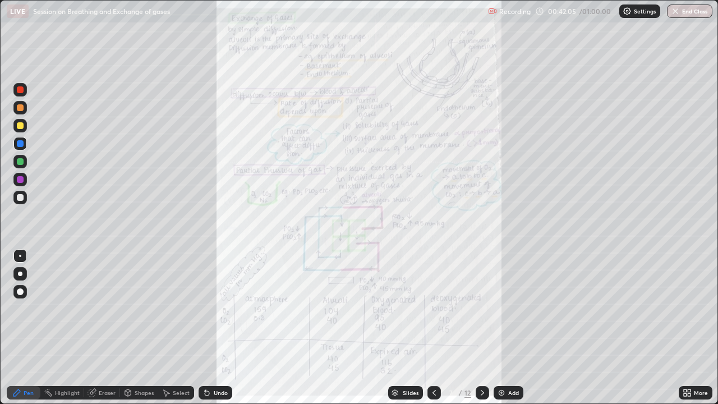
click at [478, 308] on icon at bounding box center [482, 392] width 9 height 9
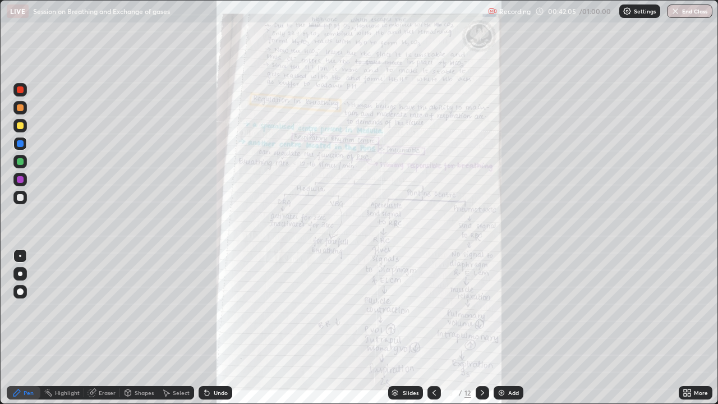
click at [481, 308] on icon at bounding box center [482, 392] width 9 height 9
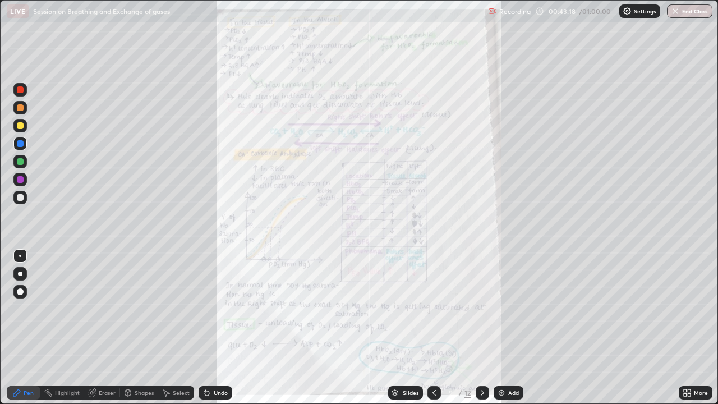
click at [480, 308] on icon at bounding box center [482, 392] width 9 height 9
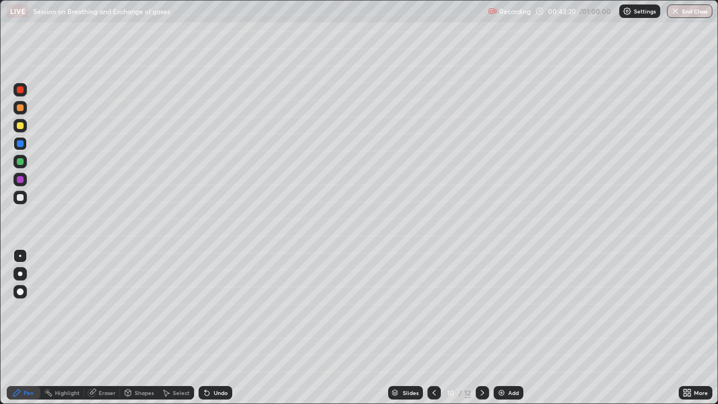
click at [142, 308] on div "Shapes" at bounding box center [144, 393] width 19 height 6
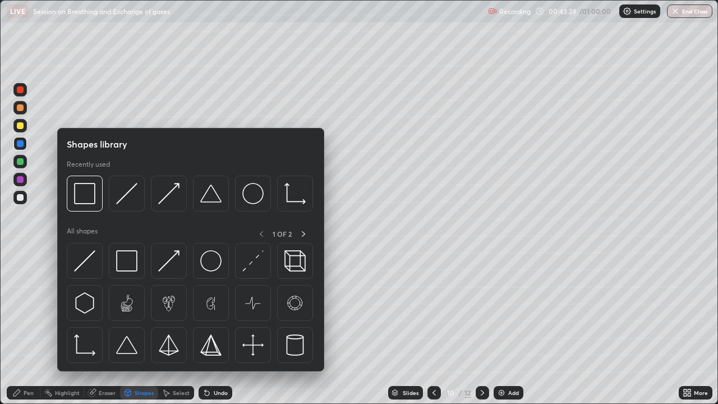
click at [20, 195] on div at bounding box center [20, 197] width 7 height 7
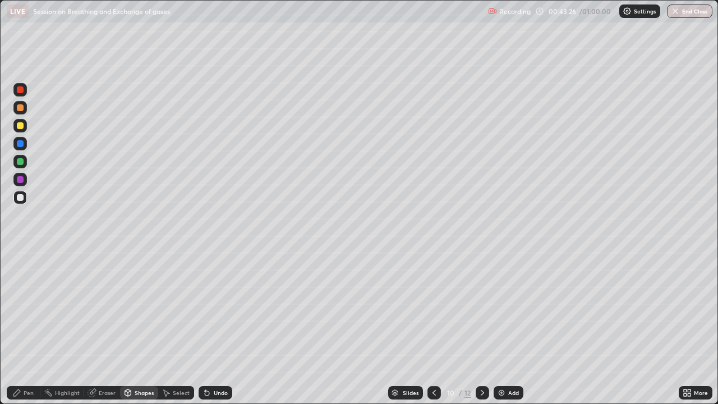
click at [229, 308] on div "Undo" at bounding box center [216, 392] width 34 height 13
click at [106, 308] on div "Eraser" at bounding box center [102, 392] width 36 height 13
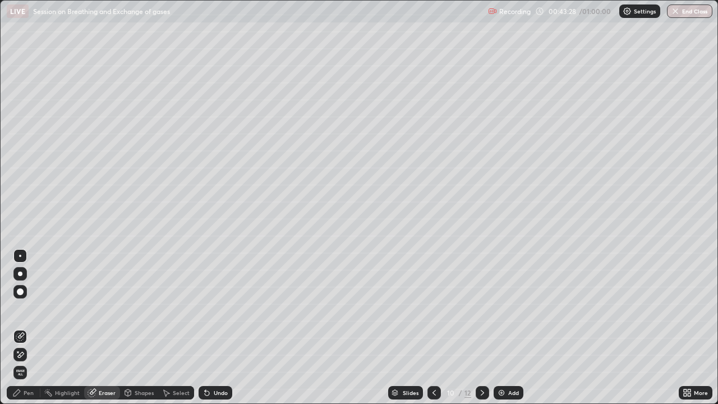
click at [139, 308] on div "Shapes" at bounding box center [144, 393] width 19 height 6
click at [141, 308] on div "Shapes" at bounding box center [144, 393] width 19 height 6
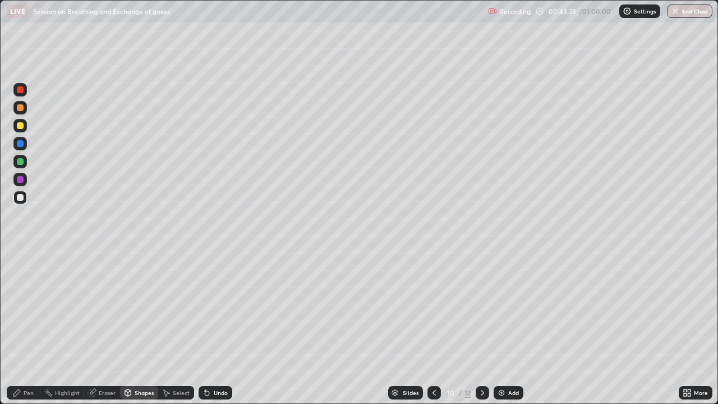
click at [140, 308] on div "Shapes" at bounding box center [139, 392] width 38 height 13
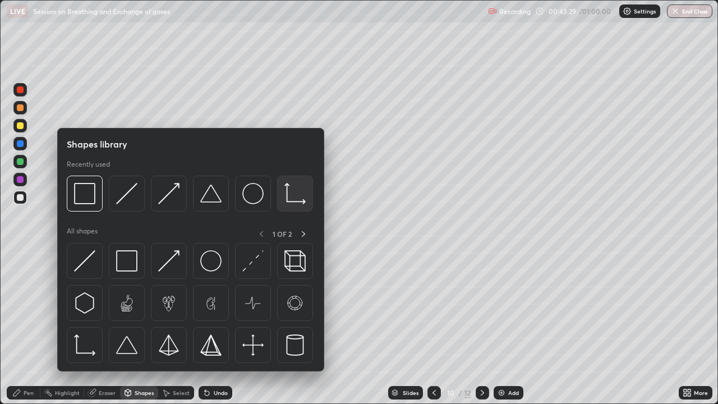
click at [298, 202] on img at bounding box center [294, 193] width 21 height 21
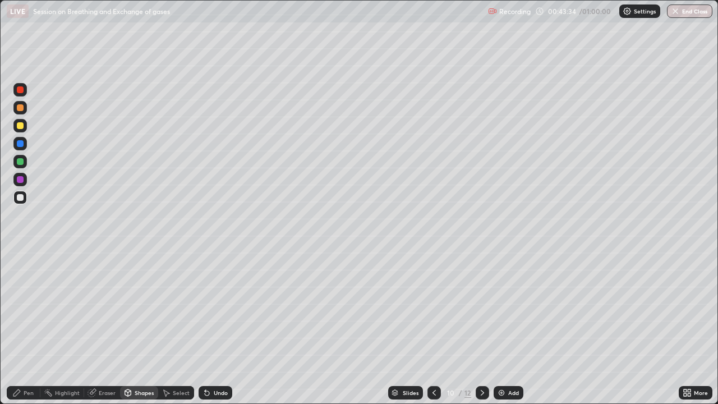
click at [22, 308] on div "Pen" at bounding box center [24, 392] width 34 height 13
click at [25, 164] on div at bounding box center [19, 161] width 13 height 13
click at [22, 273] on div at bounding box center [19, 273] width 13 height 13
click at [23, 148] on div at bounding box center [19, 143] width 13 height 13
click at [24, 183] on div at bounding box center [19, 179] width 13 height 13
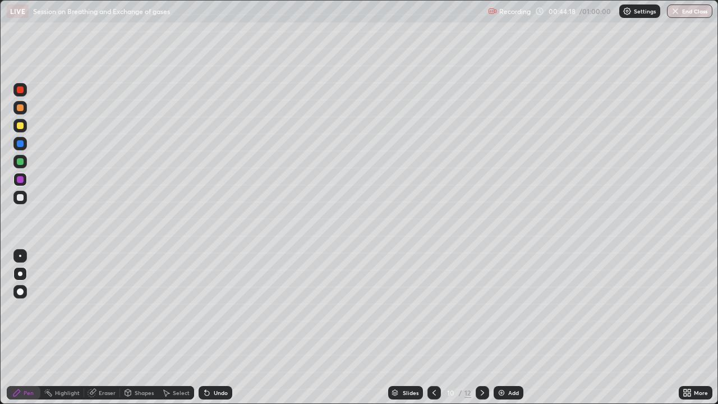
click at [18, 252] on div at bounding box center [19, 255] width 13 height 13
click at [26, 109] on div at bounding box center [19, 107] width 13 height 13
click at [229, 308] on div "Undo" at bounding box center [216, 392] width 34 height 13
click at [223, 308] on div "Undo" at bounding box center [221, 393] width 14 height 6
click at [23, 91] on div at bounding box center [20, 89] width 7 height 7
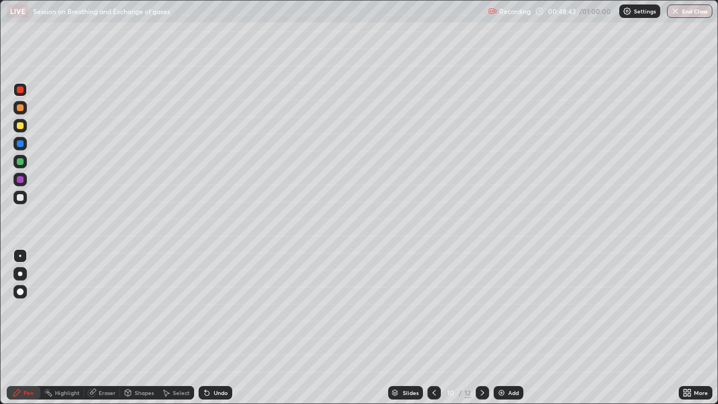
click at [139, 308] on div "Shapes" at bounding box center [144, 393] width 19 height 6
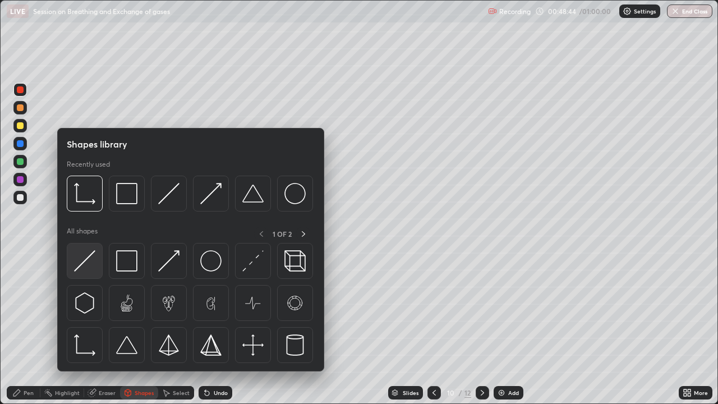
click at [87, 269] on img at bounding box center [84, 260] width 21 height 21
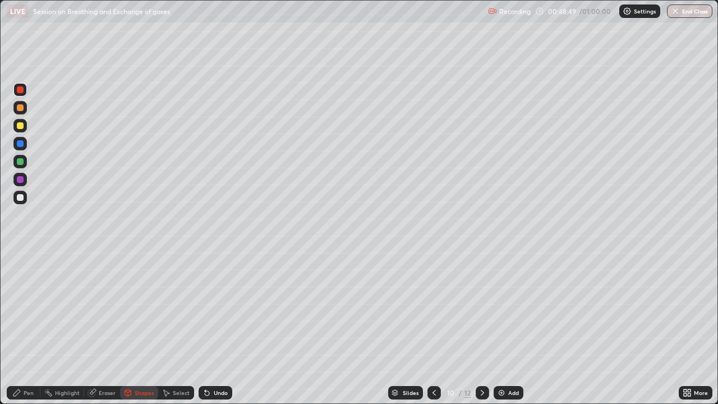
click at [25, 308] on div "Pen" at bounding box center [24, 392] width 34 height 13
click at [487, 308] on div at bounding box center [482, 392] width 13 height 13
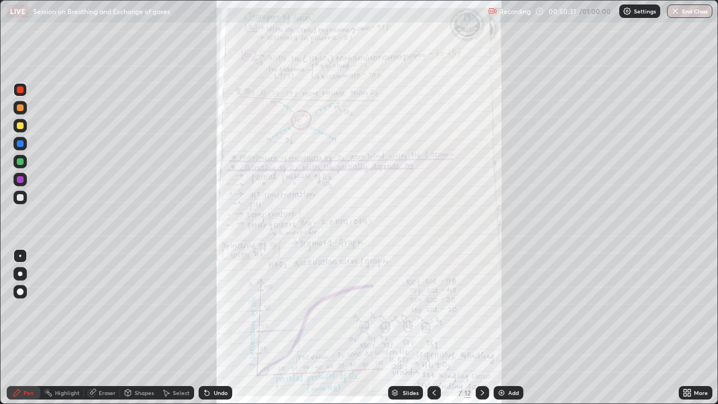
click at [484, 308] on div at bounding box center [482, 392] width 13 height 13
click at [436, 308] on icon at bounding box center [434, 392] width 9 height 9
click at [487, 308] on div at bounding box center [482, 392] width 13 height 13
click at [137, 308] on div "Shapes" at bounding box center [139, 392] width 38 height 13
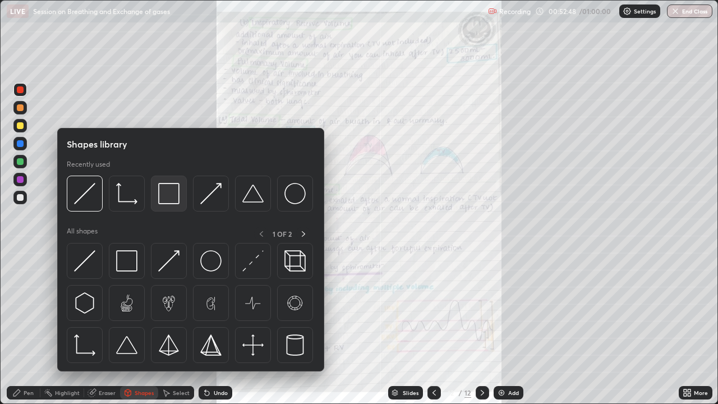
click at [170, 204] on img at bounding box center [168, 193] width 21 height 21
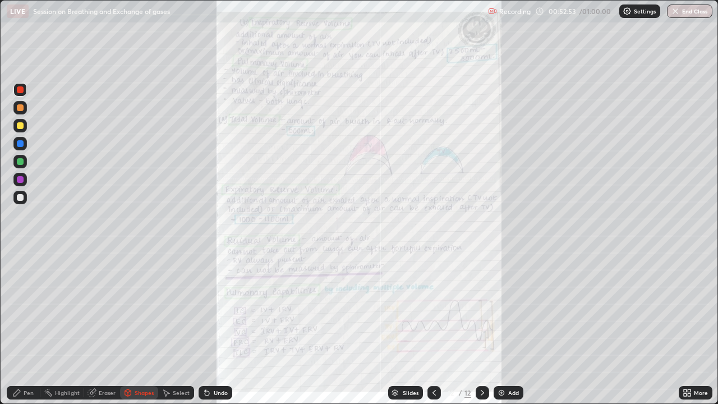
click at [100, 308] on div "Eraser" at bounding box center [107, 393] width 17 height 6
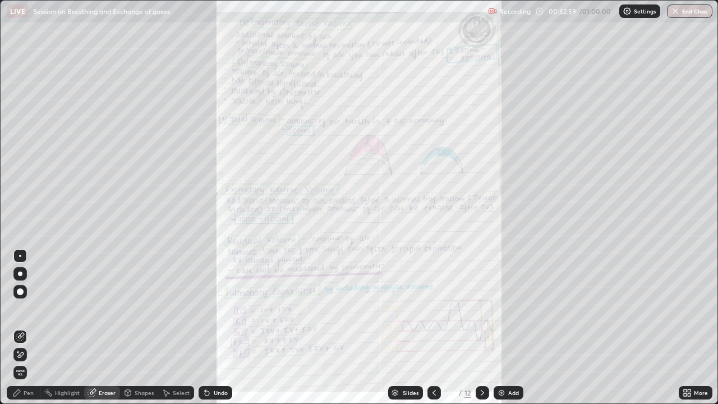
click at [27, 308] on div "Pen" at bounding box center [29, 393] width 10 height 6
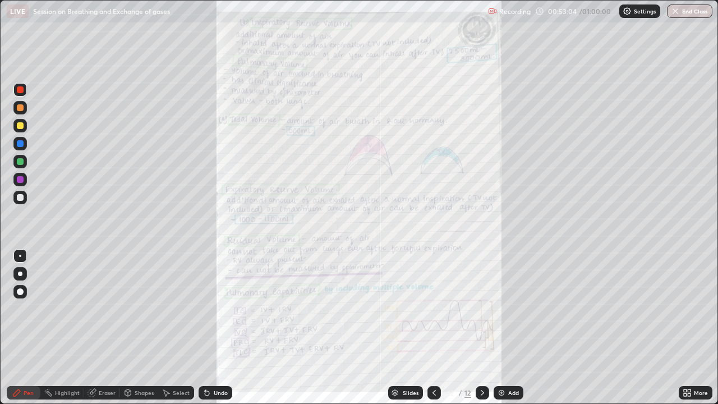
click at [218, 308] on div "Undo" at bounding box center [221, 393] width 14 height 6
click at [132, 308] on div "Shapes" at bounding box center [139, 392] width 38 height 13
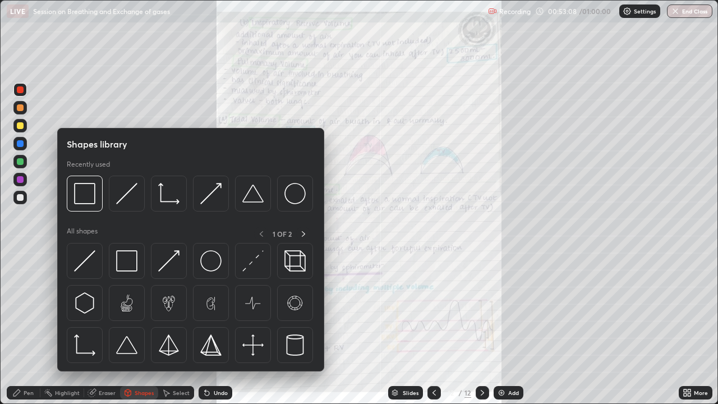
click at [104, 308] on div "Eraser" at bounding box center [107, 393] width 17 height 6
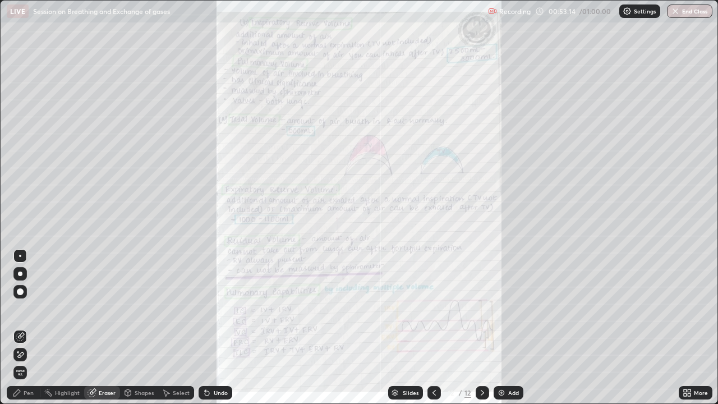
click at [21, 308] on icon at bounding box center [16, 392] width 9 height 9
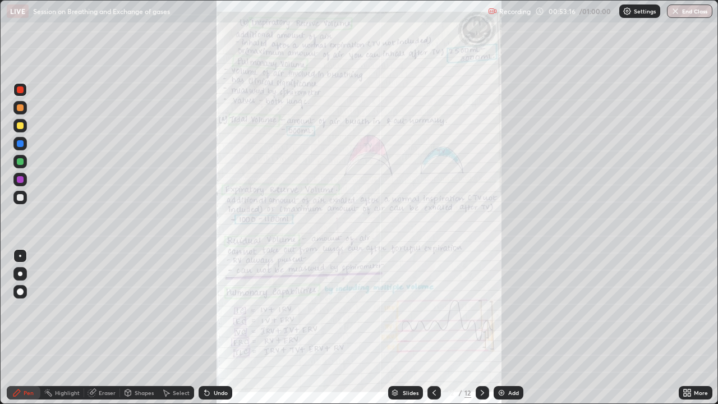
click at [20, 199] on div at bounding box center [20, 197] width 7 height 7
click at [21, 273] on div at bounding box center [20, 273] width 4 height 4
click at [219, 308] on div "Undo" at bounding box center [221, 393] width 14 height 6
click at [180, 308] on div "Select" at bounding box center [181, 393] width 17 height 6
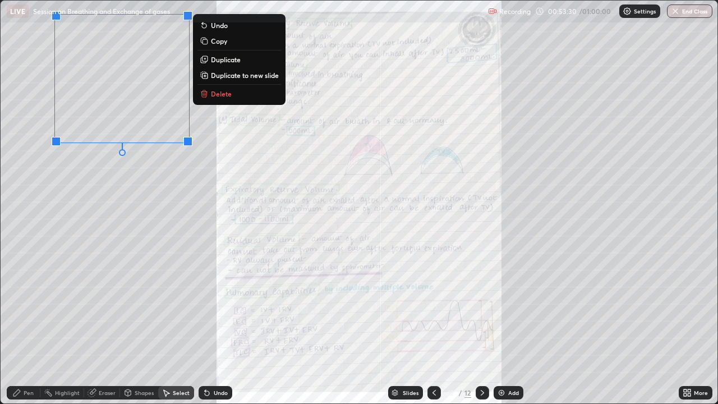
click at [219, 64] on button "Duplicate" at bounding box center [239, 59] width 84 height 13
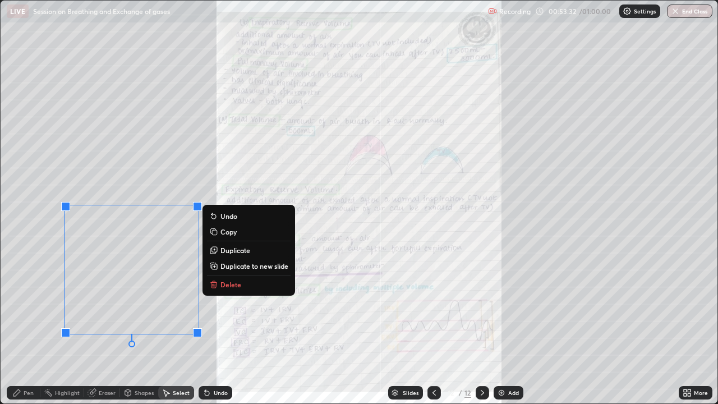
click at [42, 308] on div "0 ° Undo Copy Duplicate Duplicate to new slide Delete" at bounding box center [359, 202] width 717 height 403
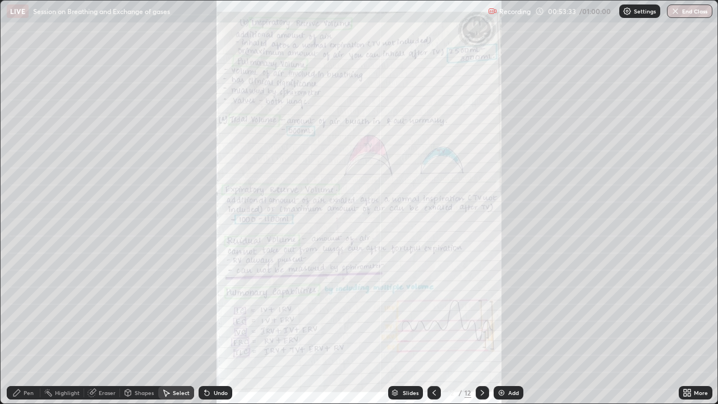
click at [23, 308] on div "Pen" at bounding box center [24, 392] width 34 height 13
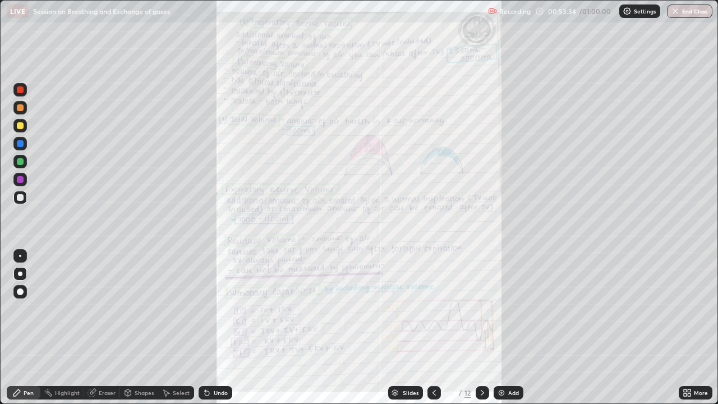
click at [17, 268] on div at bounding box center [19, 273] width 13 height 13
click at [19, 183] on div at bounding box center [19, 179] width 13 height 13
click at [19, 198] on div at bounding box center [20, 197] width 7 height 7
click at [168, 308] on div "Select" at bounding box center [176, 392] width 36 height 13
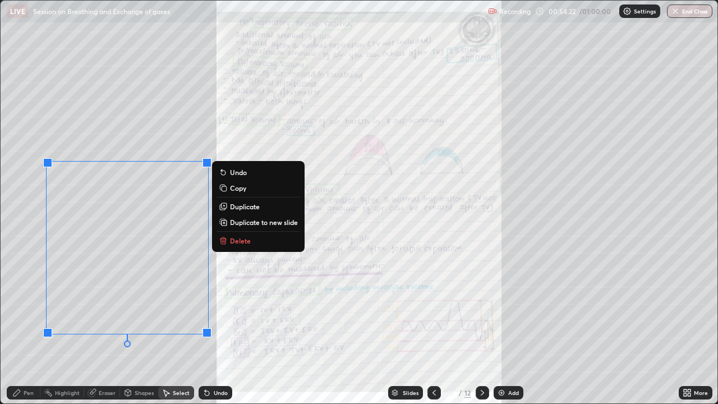
click at [276, 221] on p "Duplicate to new slide" at bounding box center [264, 222] width 68 height 9
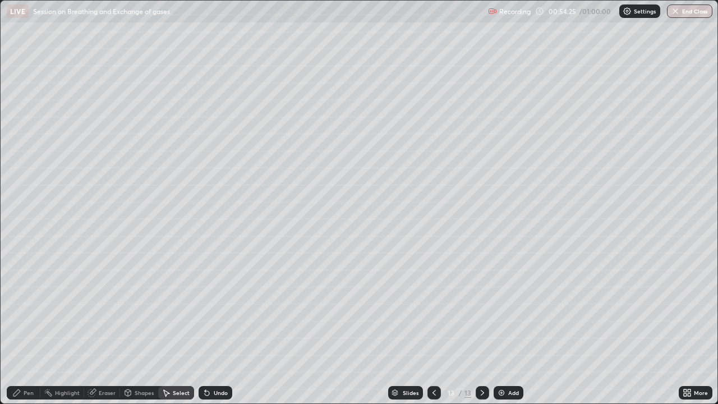
click at [112, 308] on div "Eraser" at bounding box center [107, 393] width 17 height 6
click at [21, 308] on div "Pen" at bounding box center [24, 392] width 34 height 13
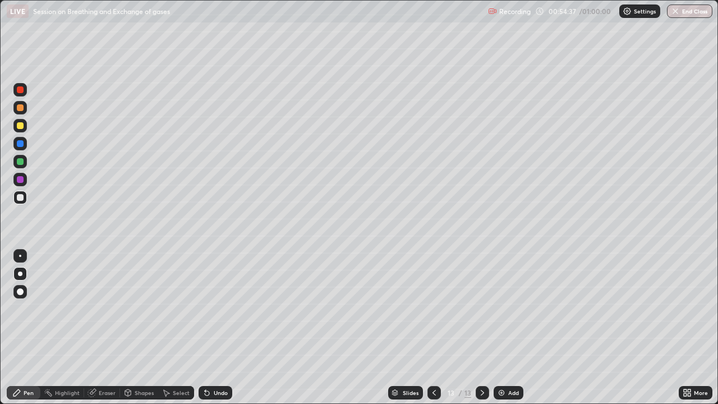
click at [21, 163] on div at bounding box center [20, 161] width 7 height 7
click at [225, 308] on div "Undo" at bounding box center [216, 392] width 34 height 13
click at [167, 308] on icon at bounding box center [167, 393] width 6 height 7
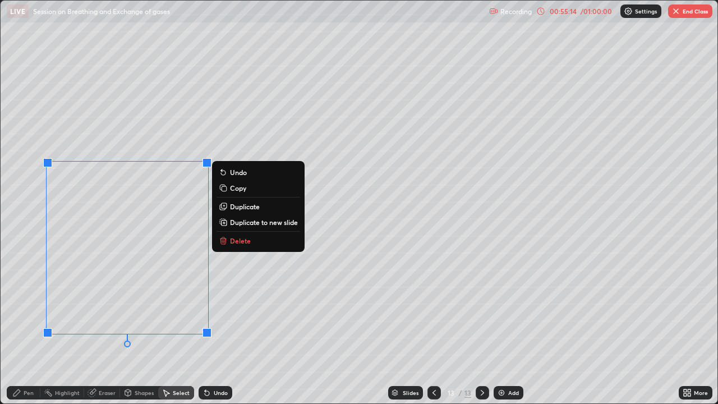
click at [262, 205] on button "Duplicate" at bounding box center [258, 206] width 84 height 13
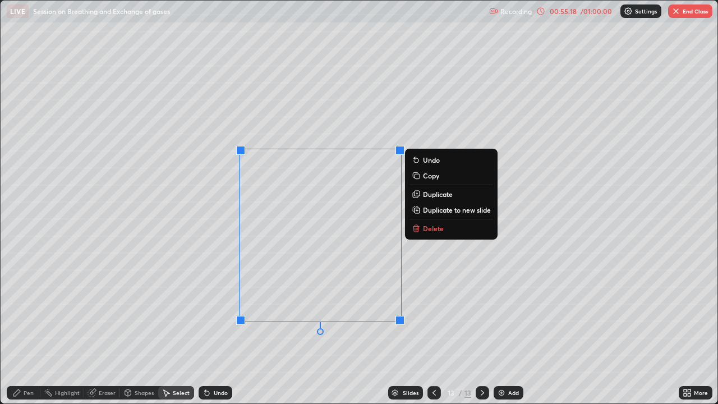
click at [220, 308] on div "0 ° Undo Copy Duplicate Duplicate to new slide Delete" at bounding box center [359, 202] width 717 height 403
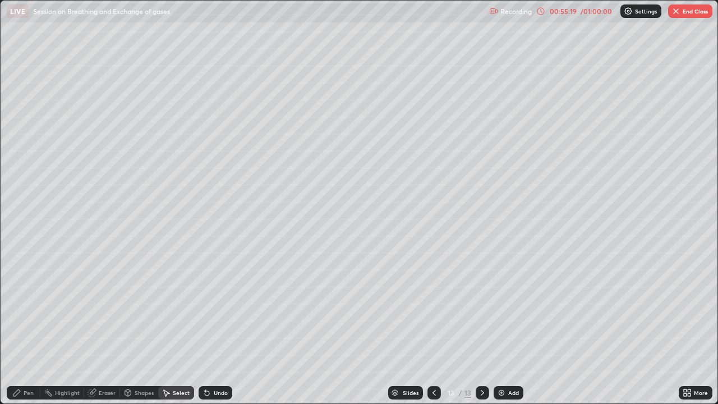
click at [31, 308] on div "Pen" at bounding box center [29, 393] width 10 height 6
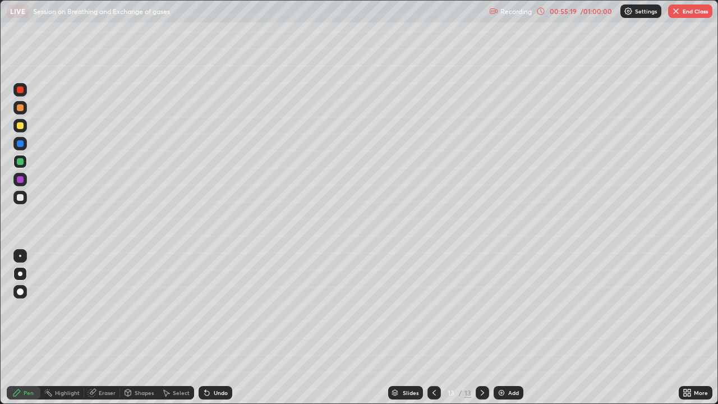
click at [19, 181] on div at bounding box center [20, 179] width 7 height 7
click at [404, 308] on div "Slides" at bounding box center [405, 392] width 35 height 13
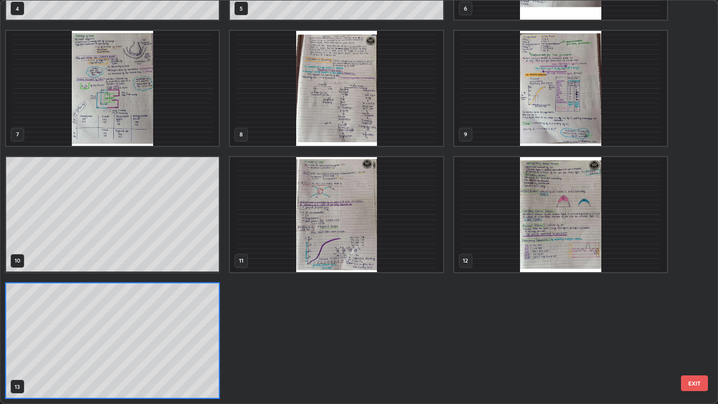
click at [564, 268] on img "grid" at bounding box center [560, 214] width 213 height 115
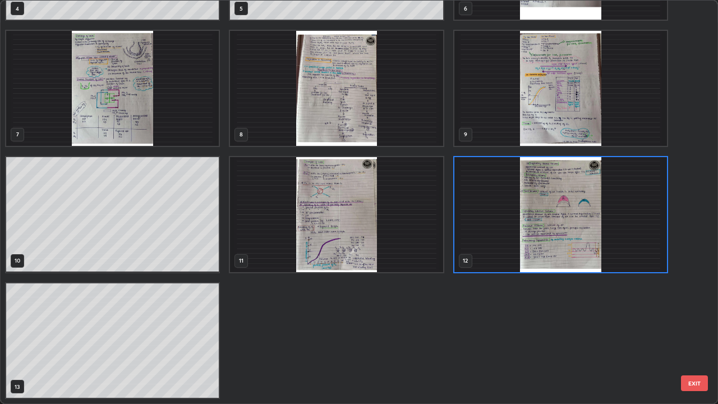
click at [563, 260] on img "grid" at bounding box center [560, 214] width 213 height 115
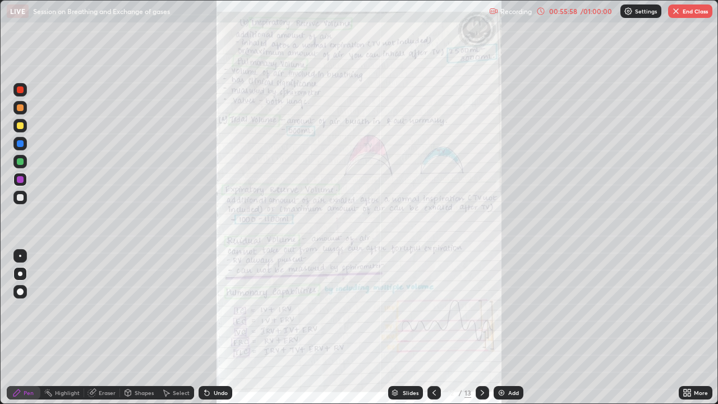
click at [541, 258] on img "grid" at bounding box center [560, 214] width 213 height 115
click at [698, 308] on div "More" at bounding box center [696, 392] width 34 height 13
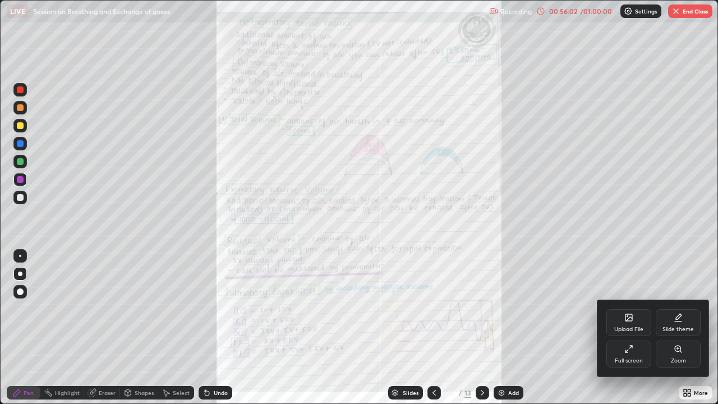
click at [666, 308] on div "Zoom" at bounding box center [678, 353] width 45 height 27
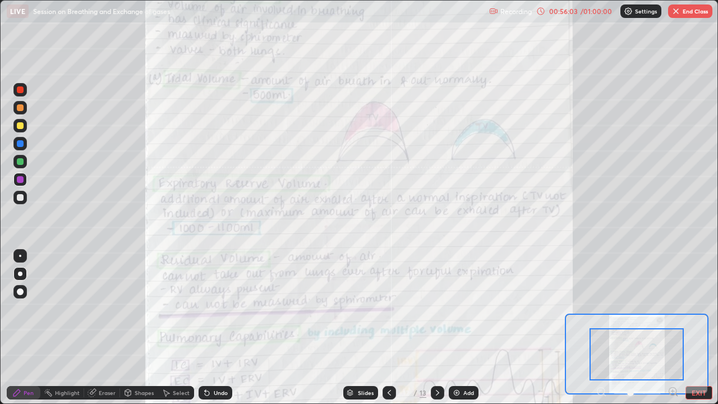
click at [667, 308] on div at bounding box center [637, 392] width 83 height 13
click at [666, 308] on div at bounding box center [637, 392] width 83 height 13
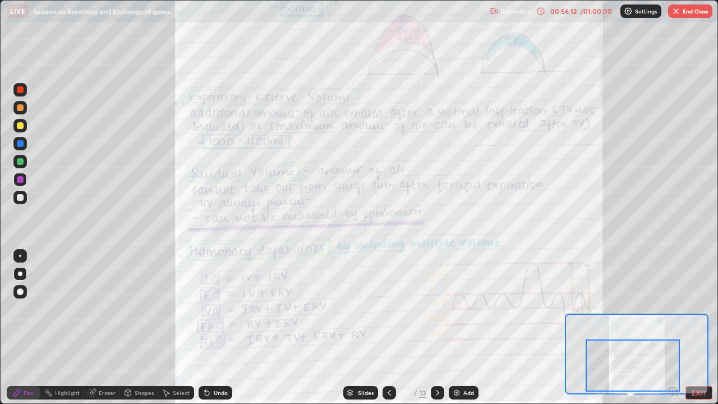
click at [146, 308] on div "Shapes" at bounding box center [144, 393] width 19 height 6
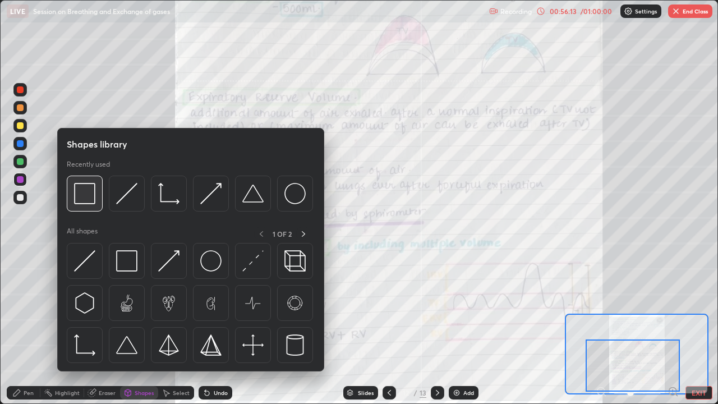
click at [86, 202] on img at bounding box center [84, 193] width 21 height 21
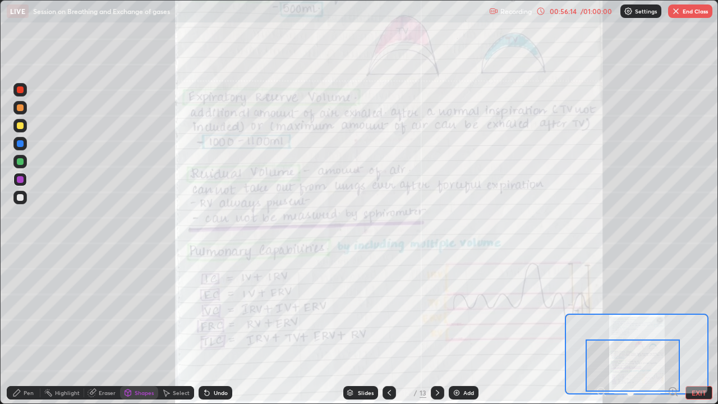
click at [24, 93] on div at bounding box center [19, 89] width 13 height 13
click at [25, 308] on div "Pen" at bounding box center [24, 392] width 34 height 13
click at [19, 257] on div at bounding box center [19, 255] width 13 height 13
click at [65, 308] on div "Highlight" at bounding box center [67, 393] width 25 height 6
click at [27, 308] on div "Pen" at bounding box center [29, 393] width 10 height 6
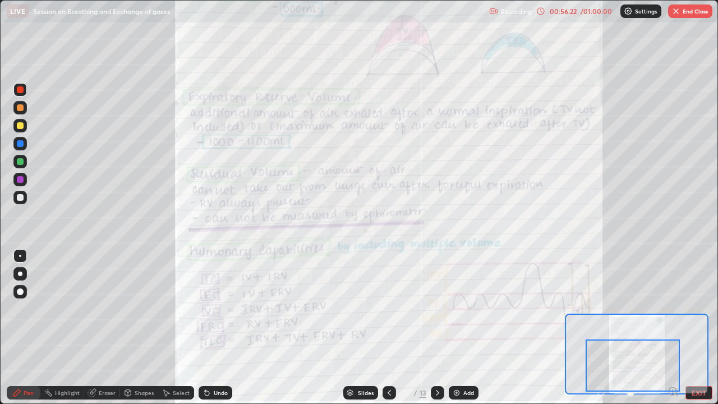
click at [107, 308] on div "Eraser" at bounding box center [107, 393] width 17 height 6
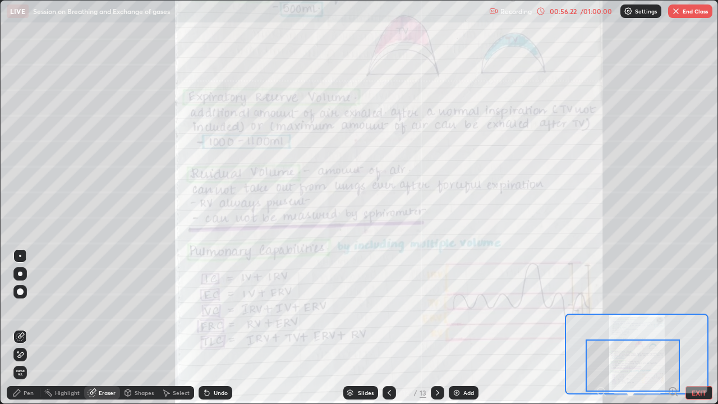
click at [134, 308] on div "Shapes" at bounding box center [139, 392] width 38 height 13
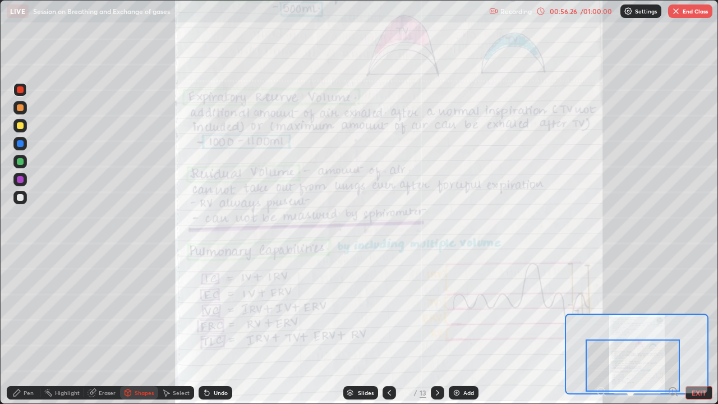
click at [227, 308] on div "Undo" at bounding box center [216, 392] width 34 height 13
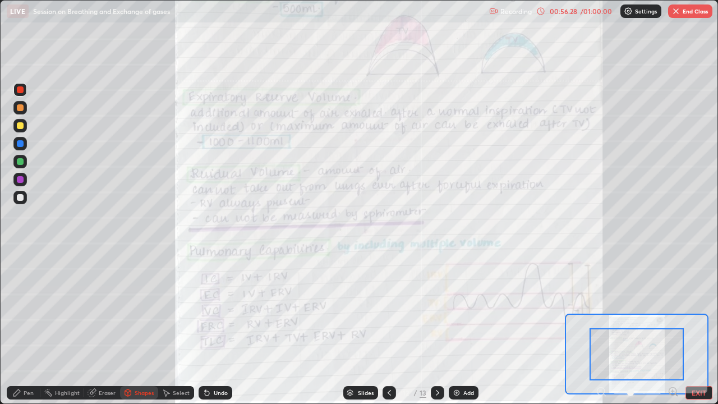
click at [28, 308] on div "Pen" at bounding box center [24, 392] width 34 height 13
click at [22, 199] on div at bounding box center [20, 197] width 7 height 7
click at [21, 144] on div at bounding box center [20, 143] width 7 height 7
click at [131, 308] on icon at bounding box center [127, 392] width 9 height 9
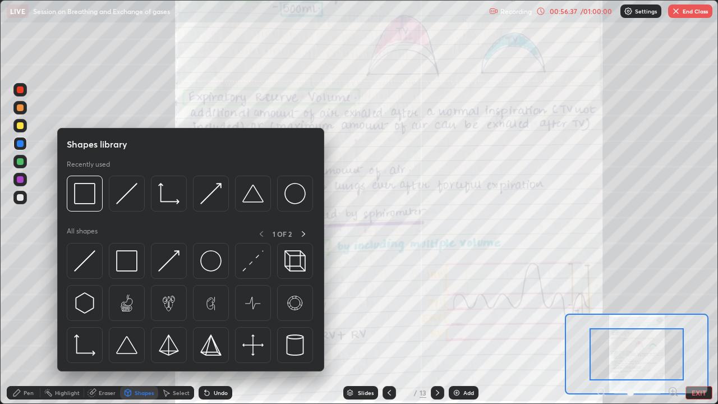
click at [20, 90] on div at bounding box center [20, 89] width 7 height 7
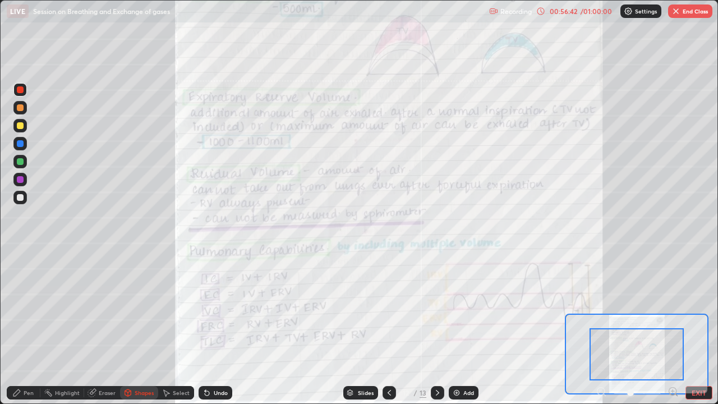
click at [220, 308] on div "Undo" at bounding box center [221, 393] width 14 height 6
click at [227, 308] on div "Undo" at bounding box center [216, 392] width 34 height 13
click at [226, 308] on div "Undo" at bounding box center [221, 393] width 14 height 6
click at [680, 11] on img "button" at bounding box center [675, 11] width 9 height 9
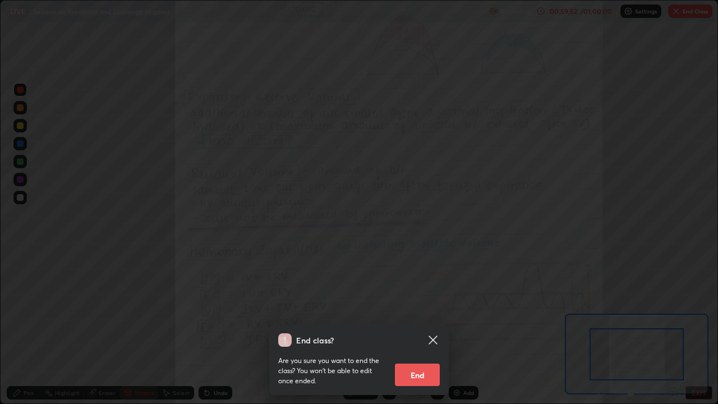
click at [422, 308] on button "End" at bounding box center [417, 374] width 45 height 22
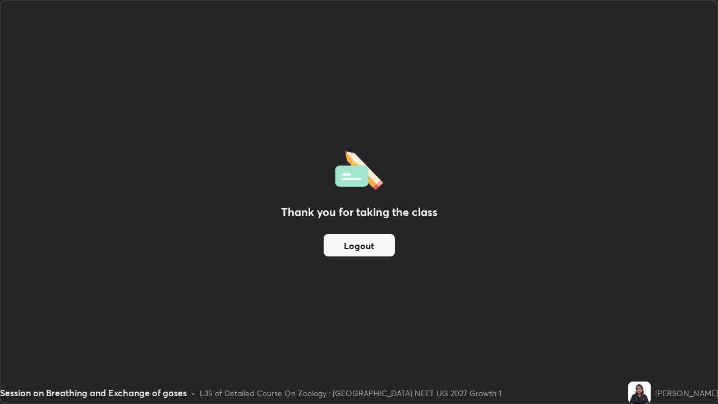
click at [386, 250] on button "Logout" at bounding box center [359, 245] width 71 height 22
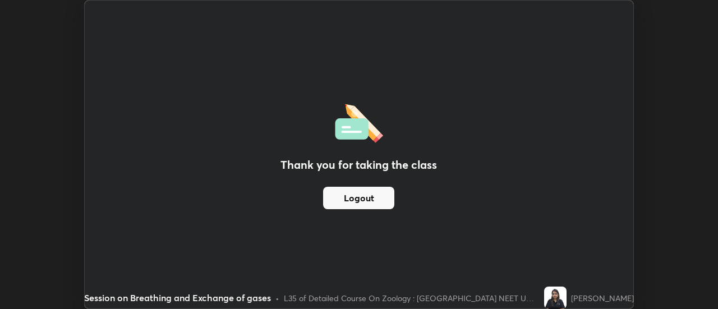
scroll to position [55776, 55367]
